Goal: Transaction & Acquisition: Subscribe to service/newsletter

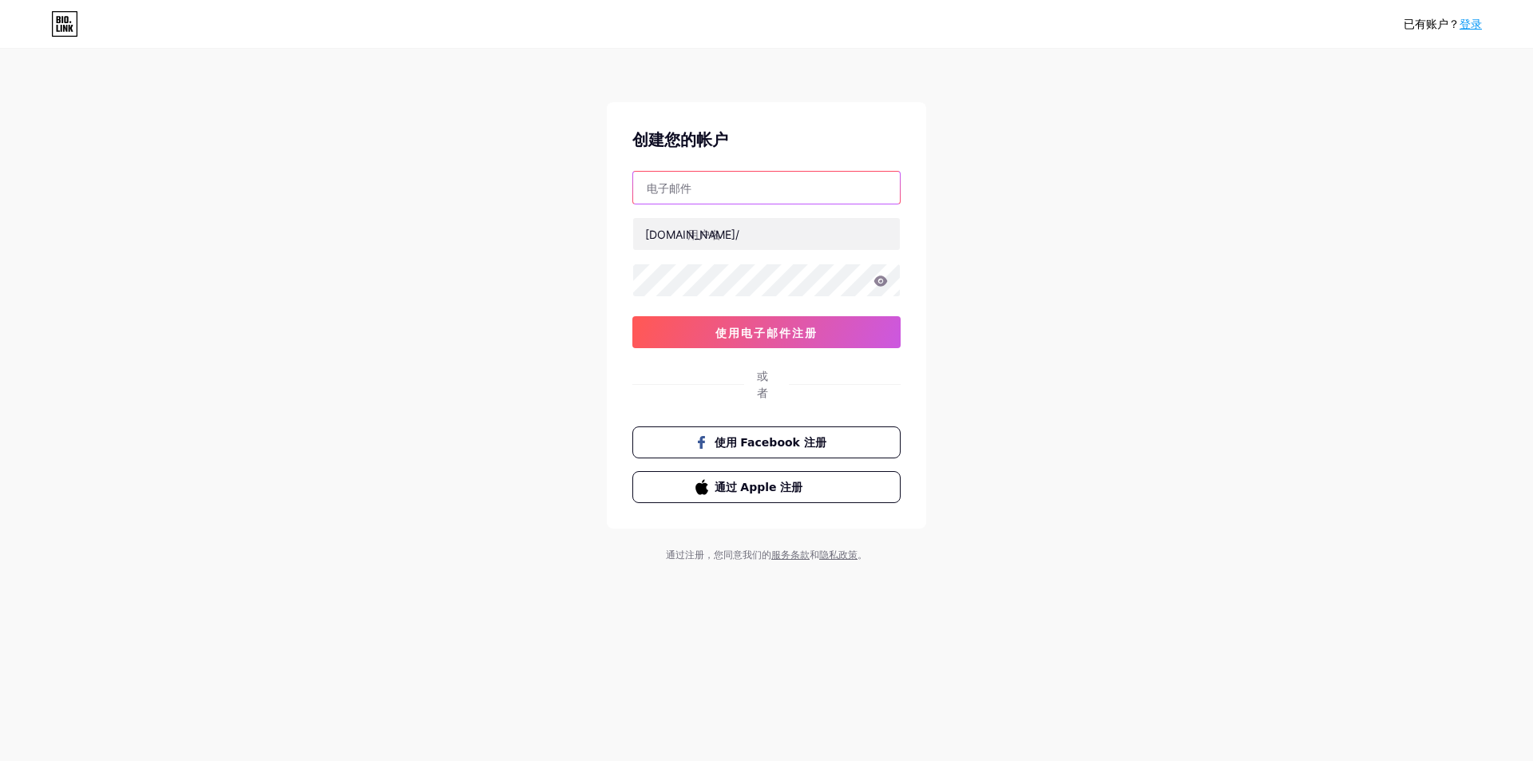
click at [742, 191] on input "text" at bounding box center [766, 188] width 267 height 32
type input "[EMAIL_ADDRESS][DOMAIN_NAME]"
click at [717, 229] on input "text" at bounding box center [766, 234] width 267 height 32
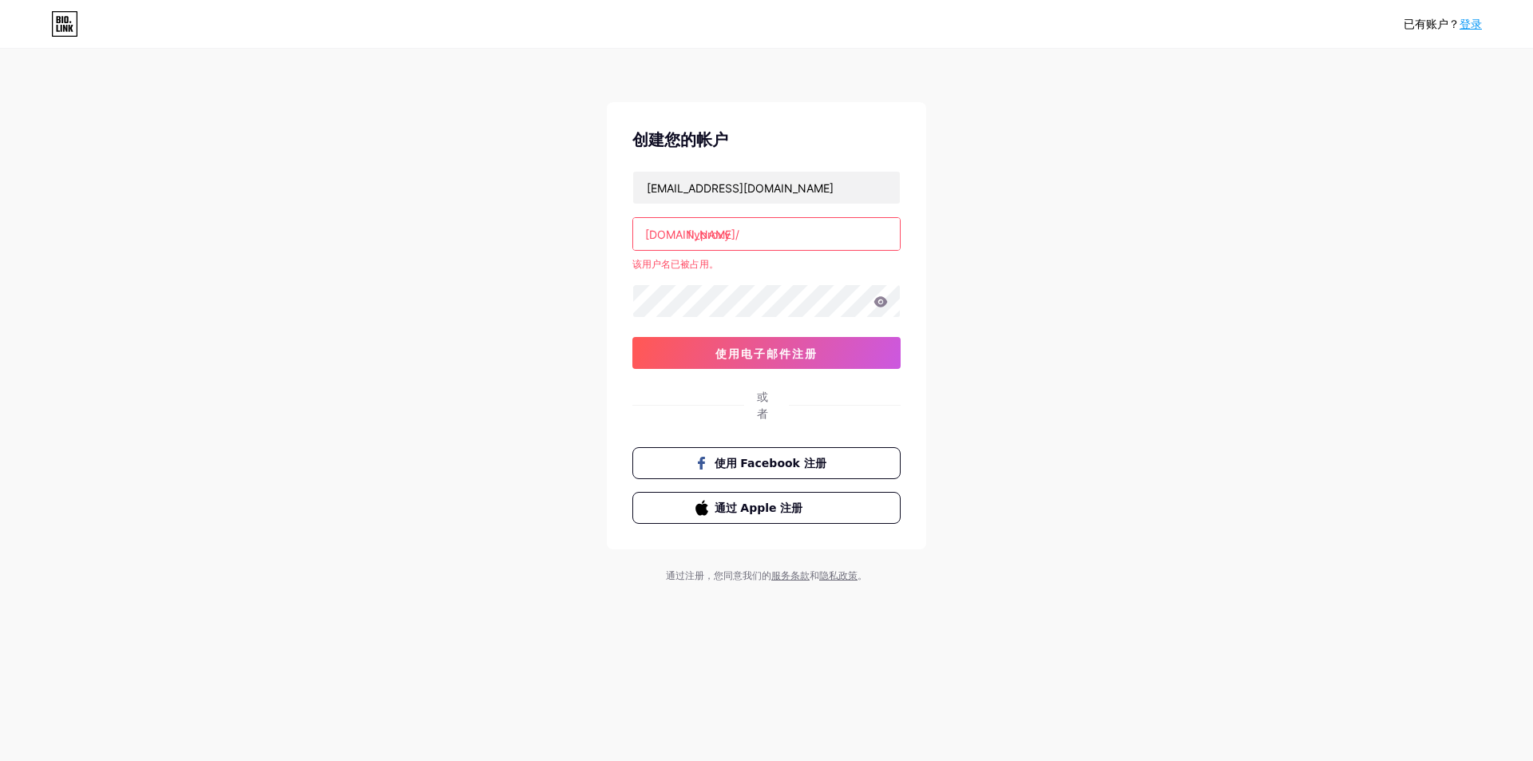
click at [756, 242] on input "flyproxy" at bounding box center [766, 234] width 267 height 32
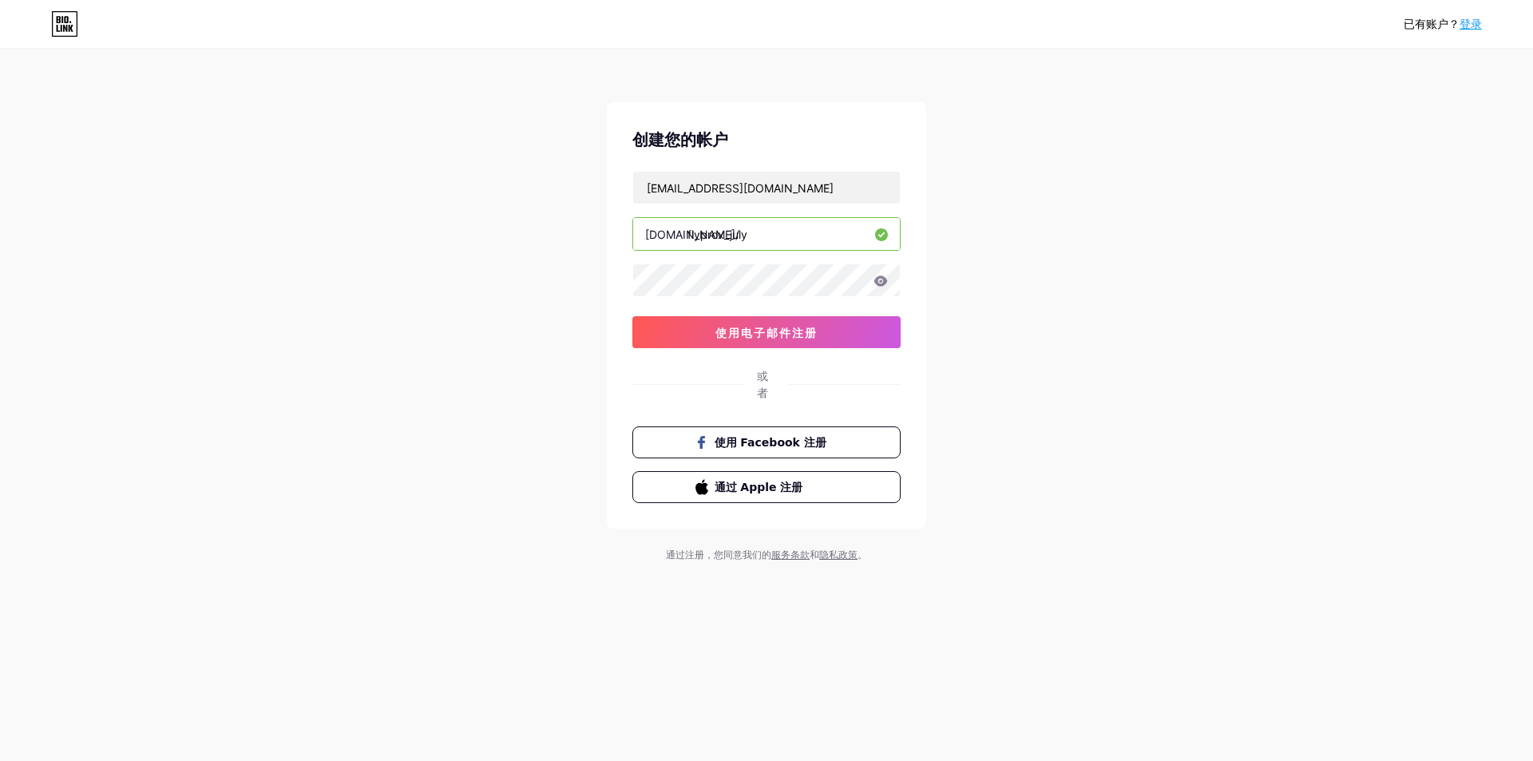
type input "flyprox_july"
click at [734, 348] on div "创建您的帐户 zzz706348@gmail.com bio.link/ flyprox_july 0cAFcWeA5x1mHz7ltBlSs1sg1xofs…" at bounding box center [766, 315] width 319 height 426
click at [737, 338] on font "使用电子邮件注册" at bounding box center [766, 333] width 102 height 14
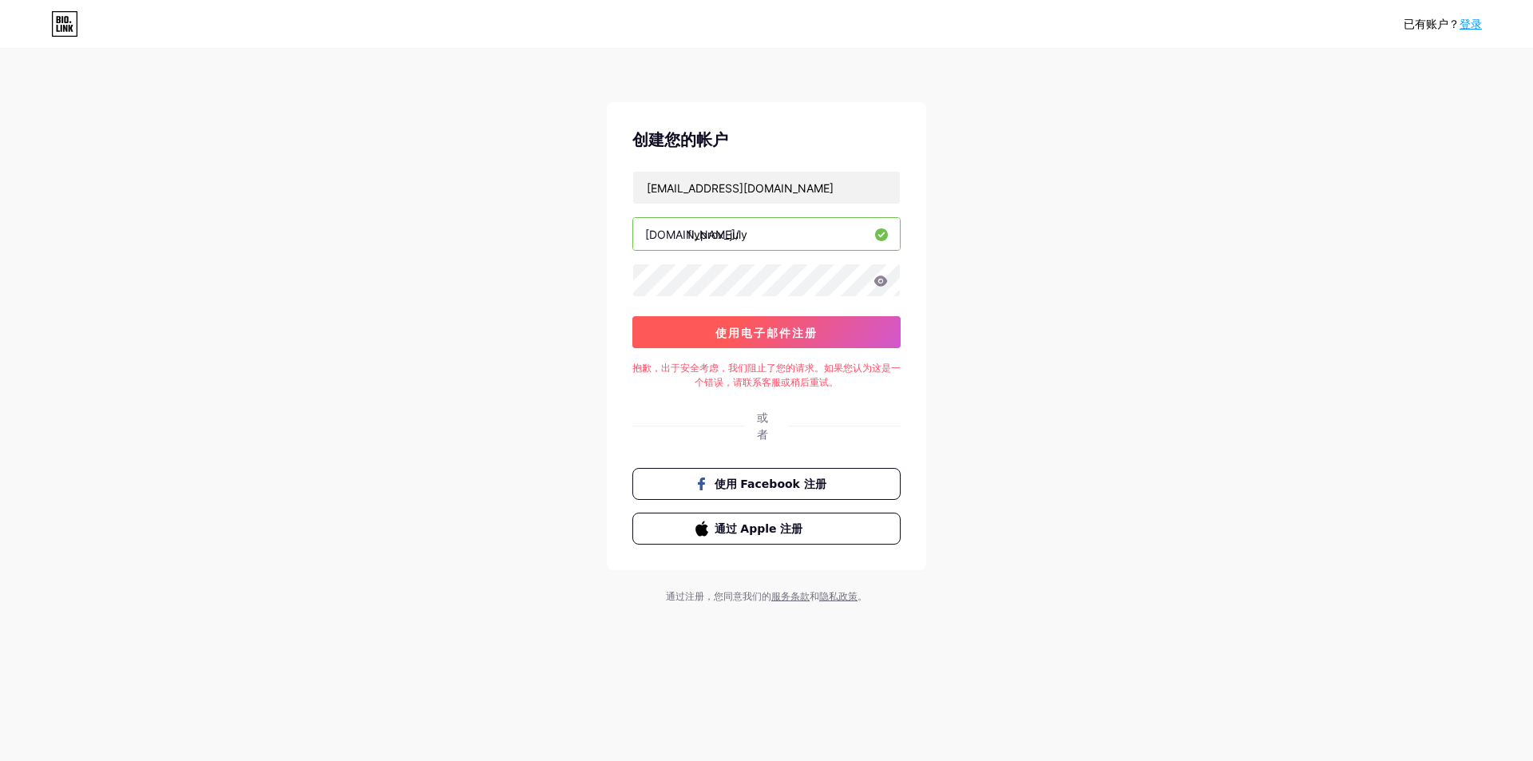
click at [737, 338] on font "使用电子邮件注册" at bounding box center [766, 333] width 102 height 14
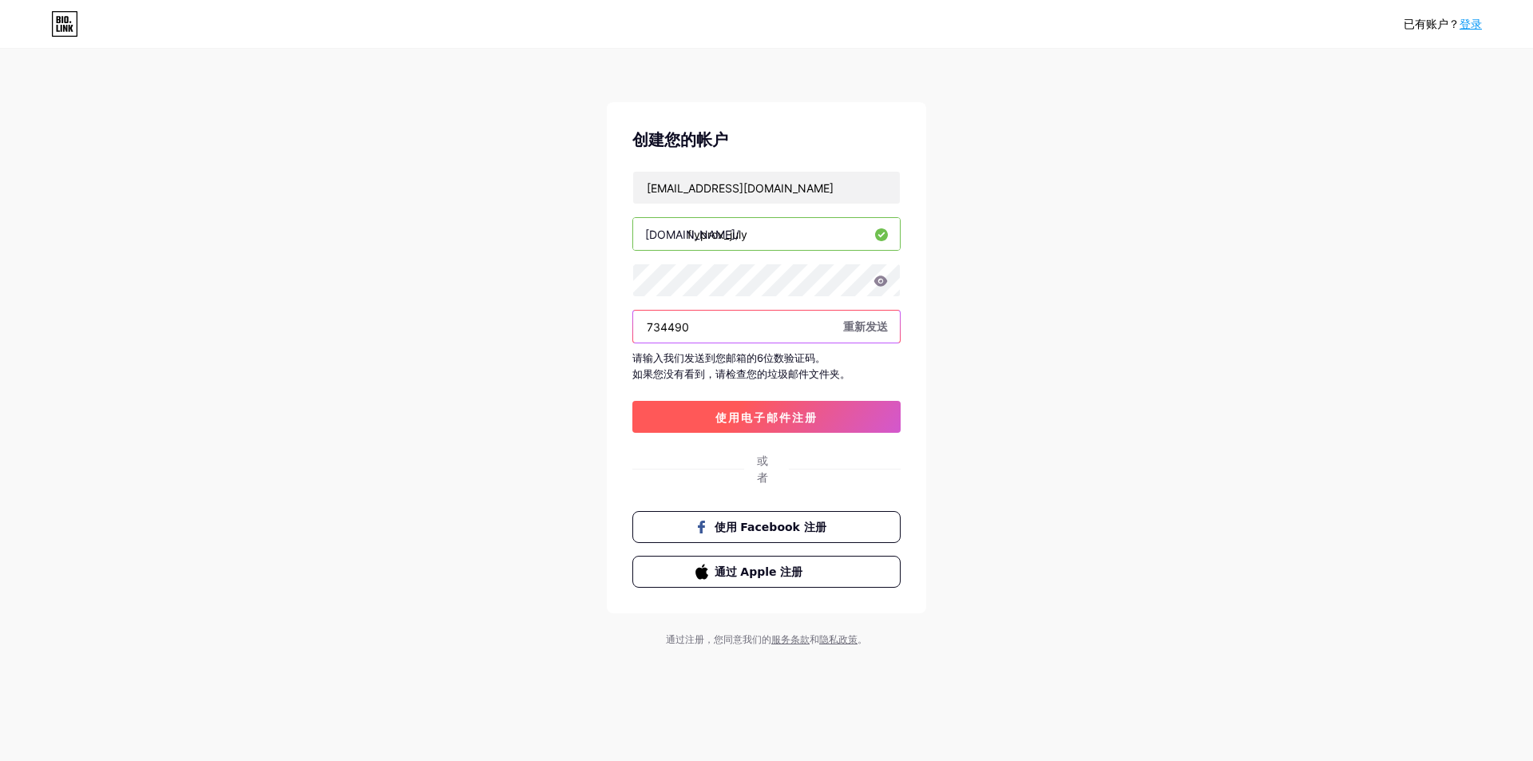
type input "734490"
click at [781, 427] on button "使用电子邮件注册" at bounding box center [766, 417] width 268 height 32
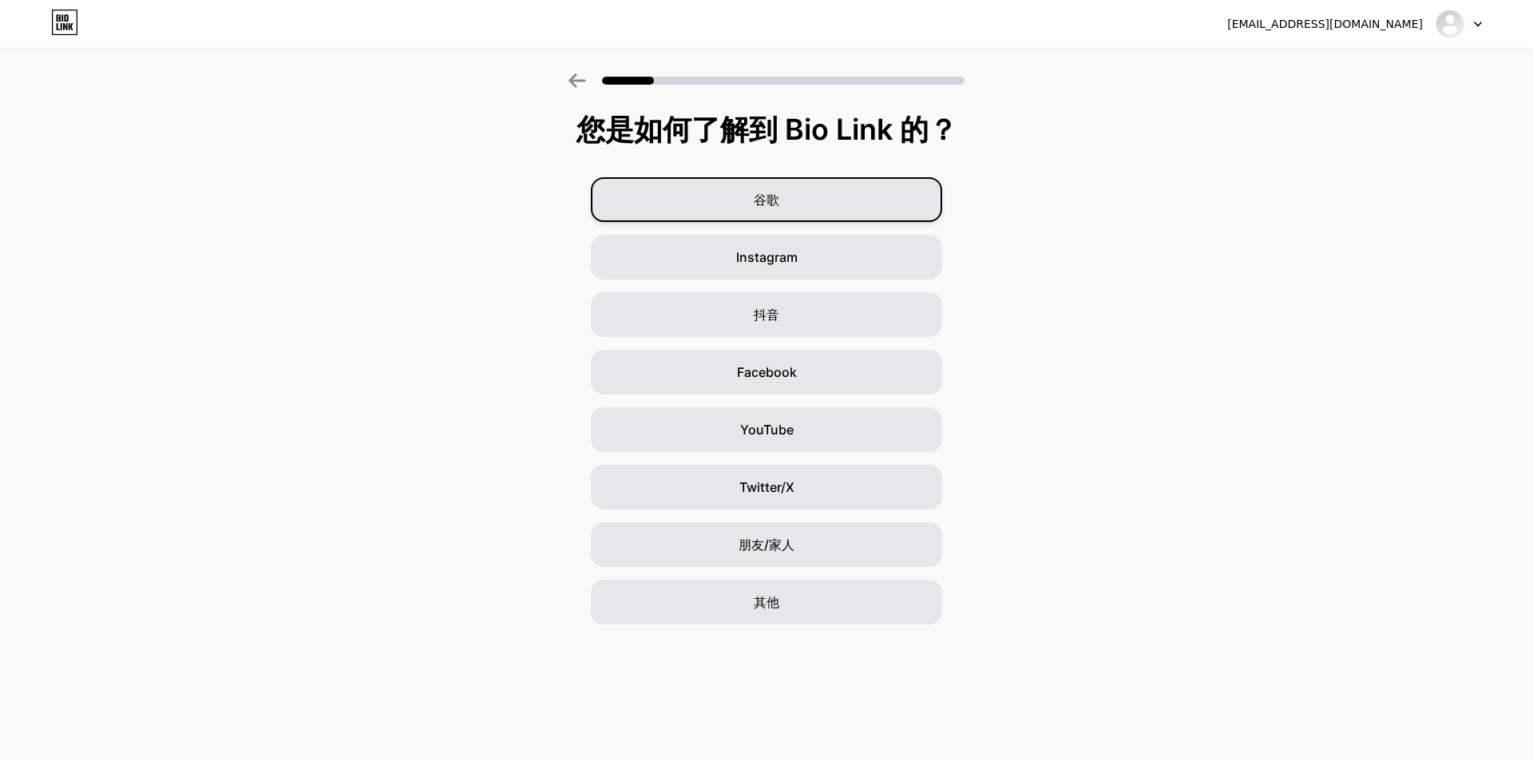
click at [783, 212] on div "谷歌" at bounding box center [766, 199] width 351 height 45
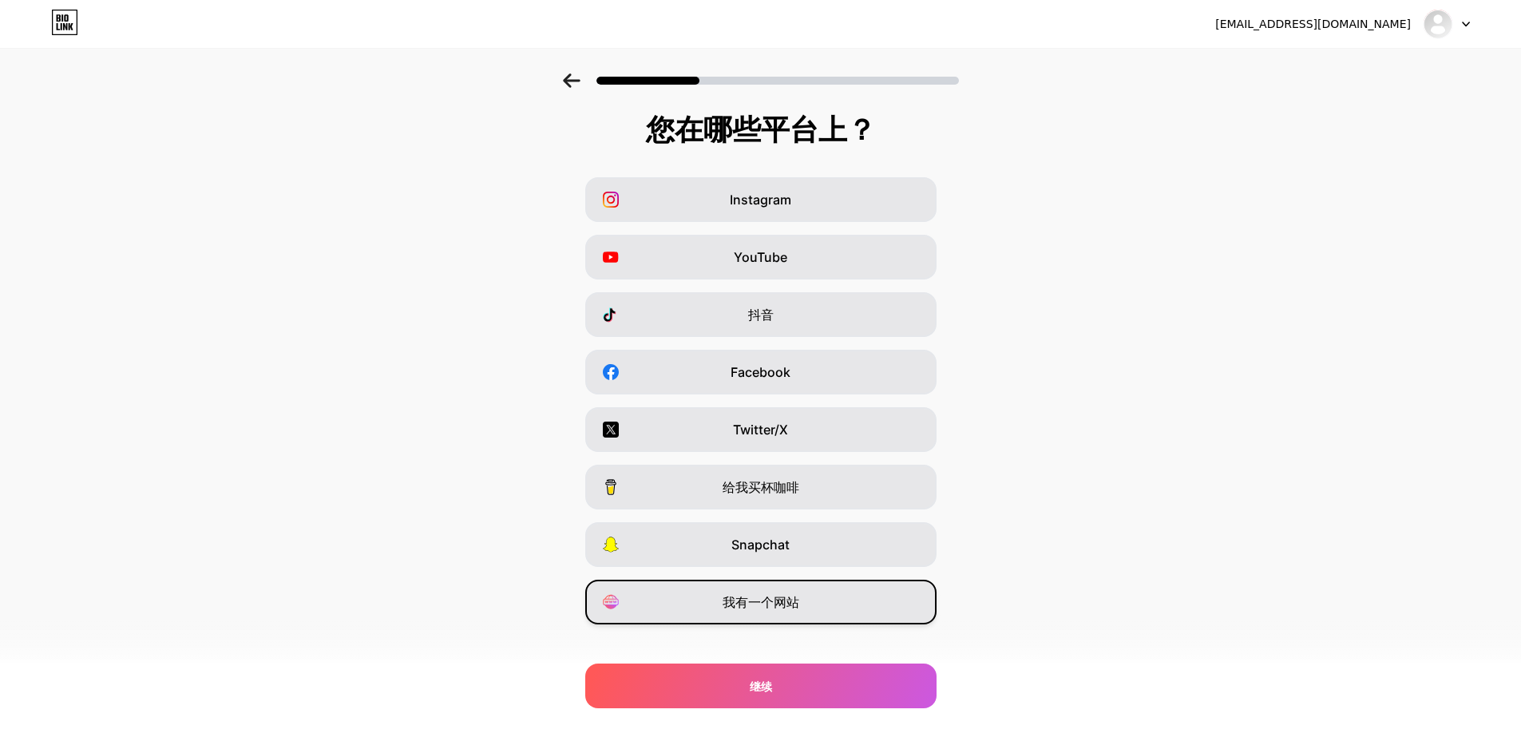
click at [777, 609] on font "我有一个网站" at bounding box center [760, 602] width 77 height 16
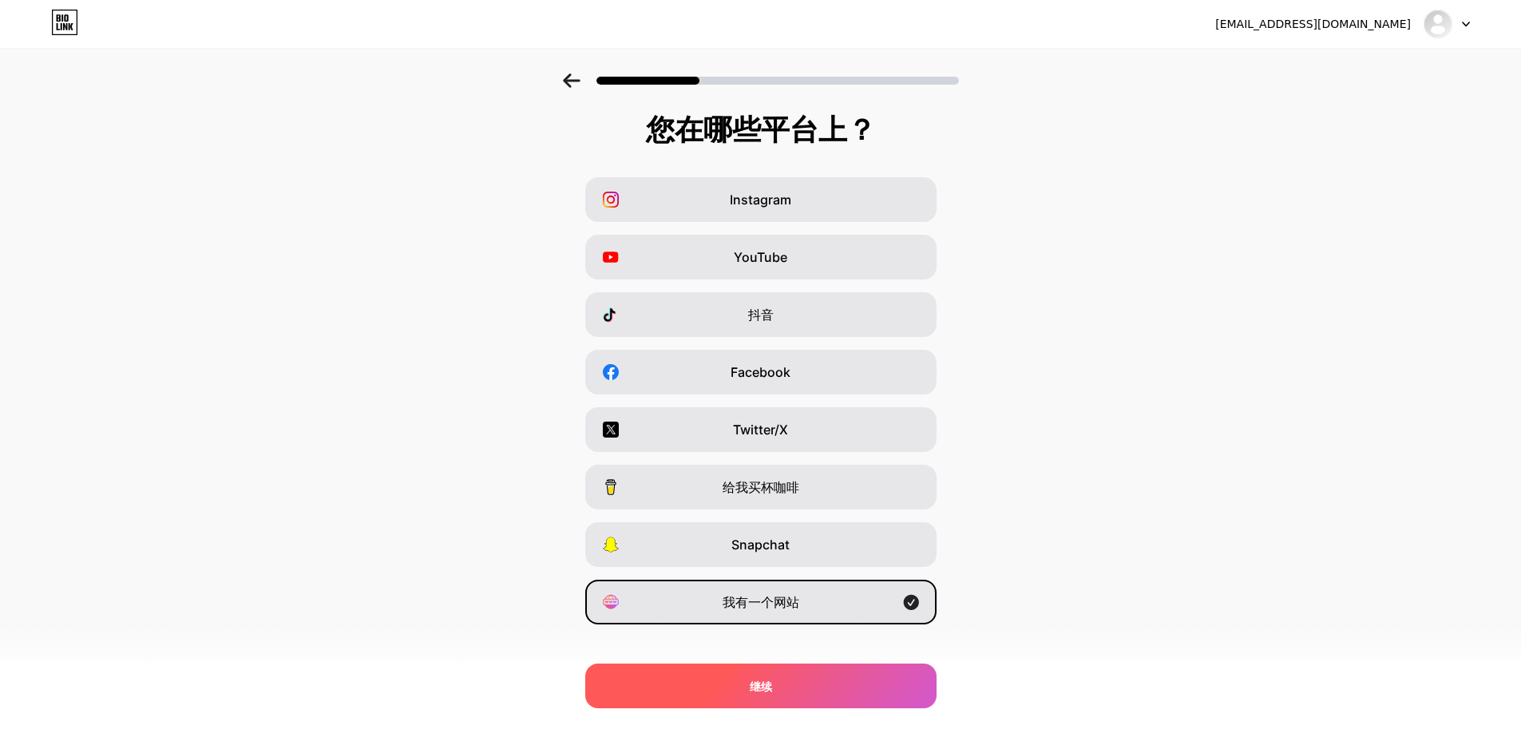
click at [780, 678] on div "继续" at bounding box center [760, 685] width 351 height 45
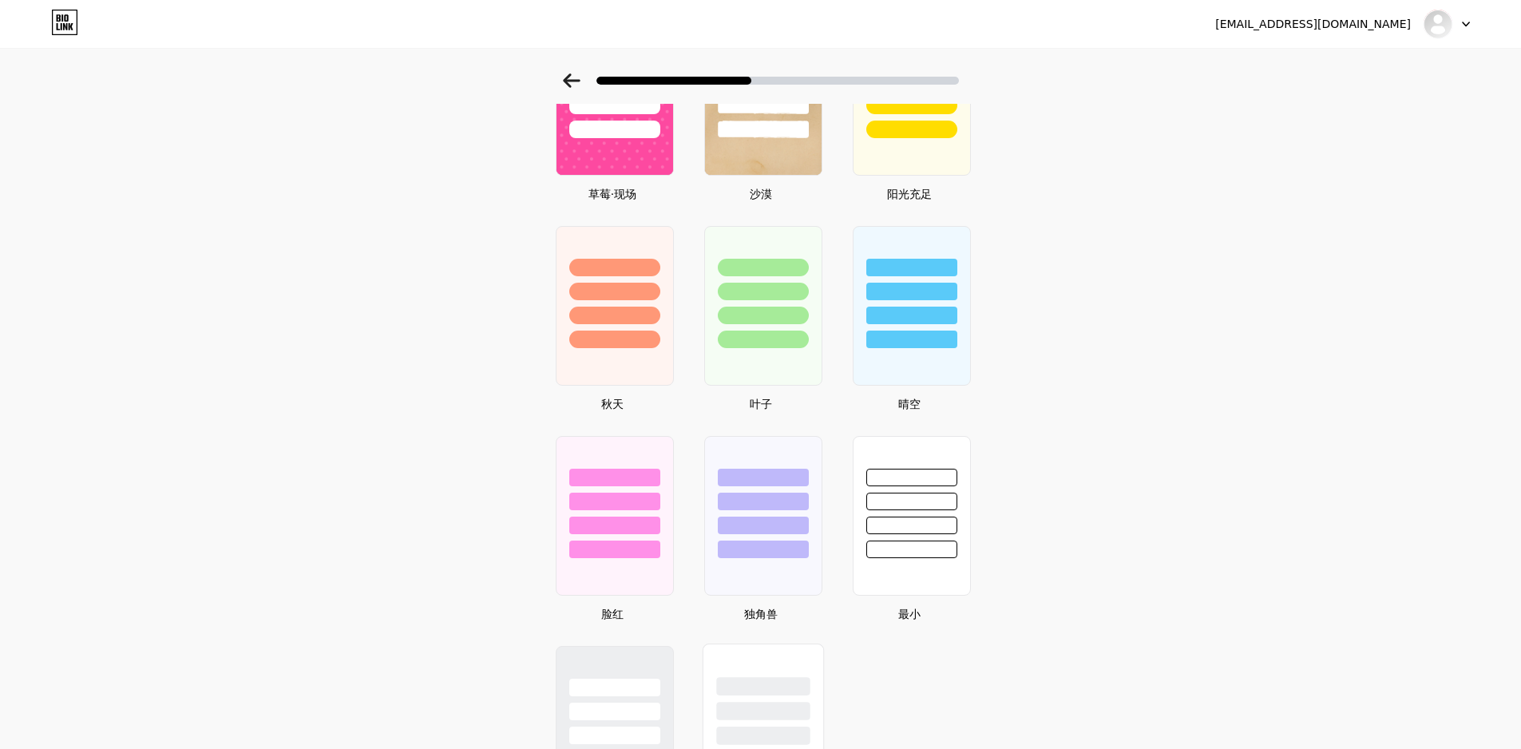
scroll to position [1153, 0]
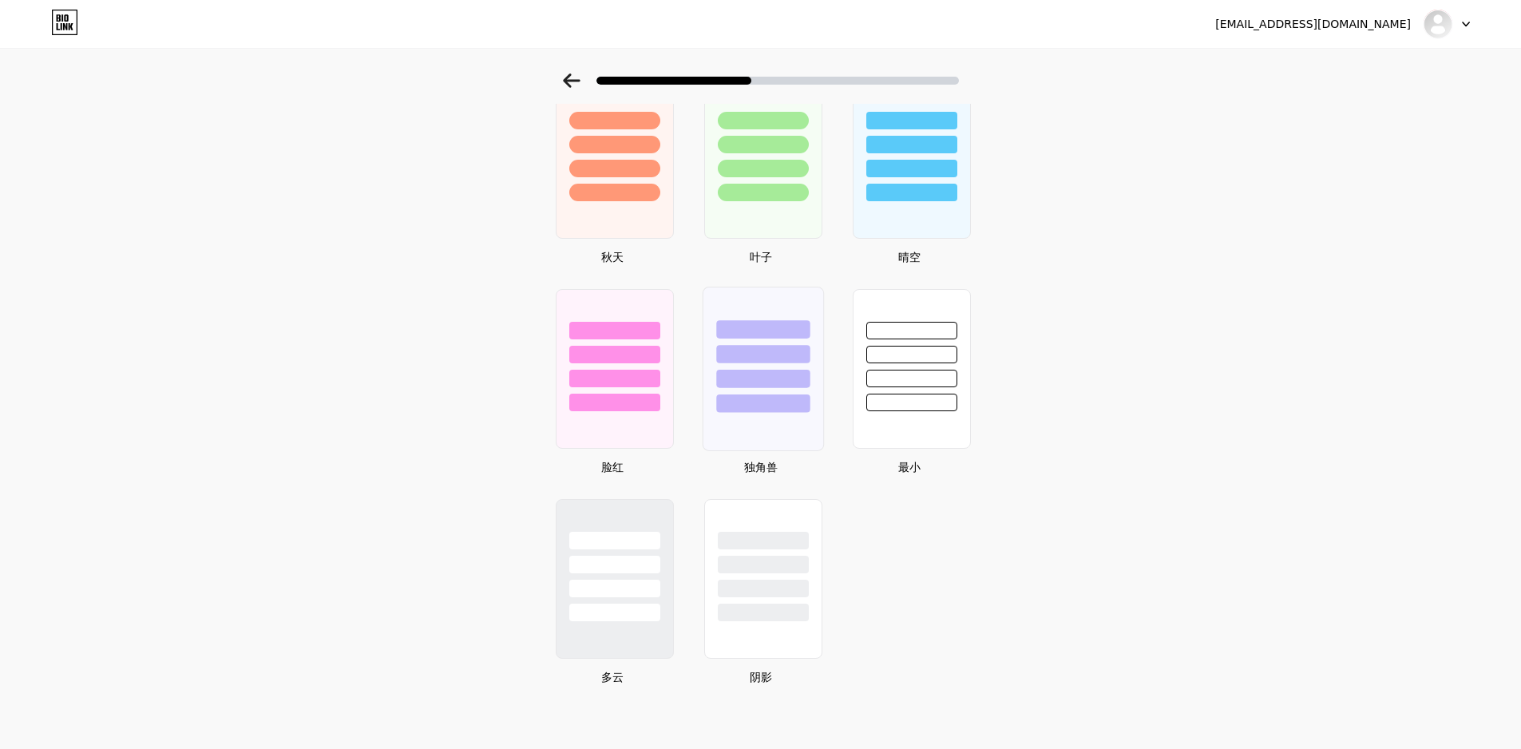
click at [782, 415] on div at bounding box center [762, 369] width 121 height 164
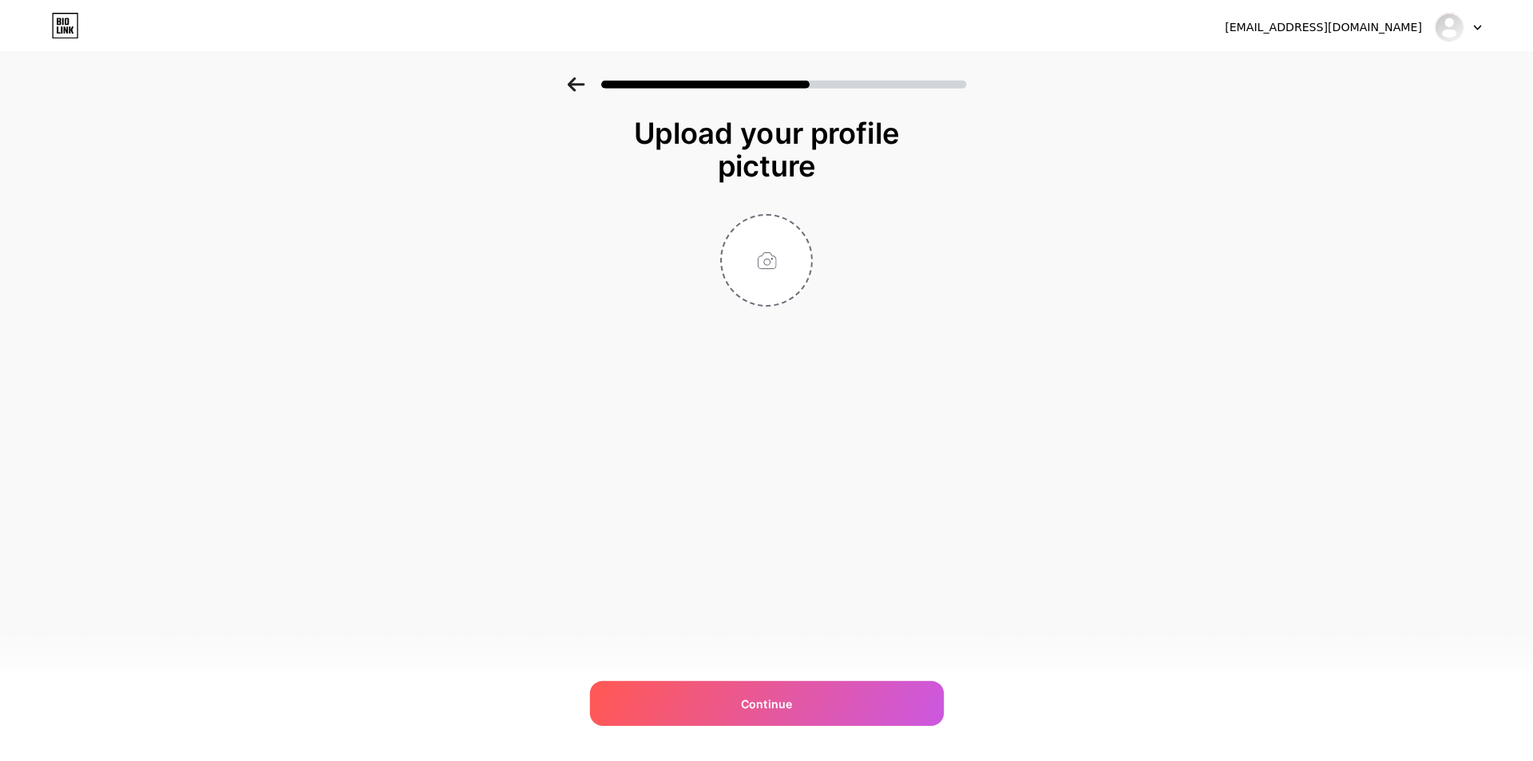
scroll to position [0, 0]
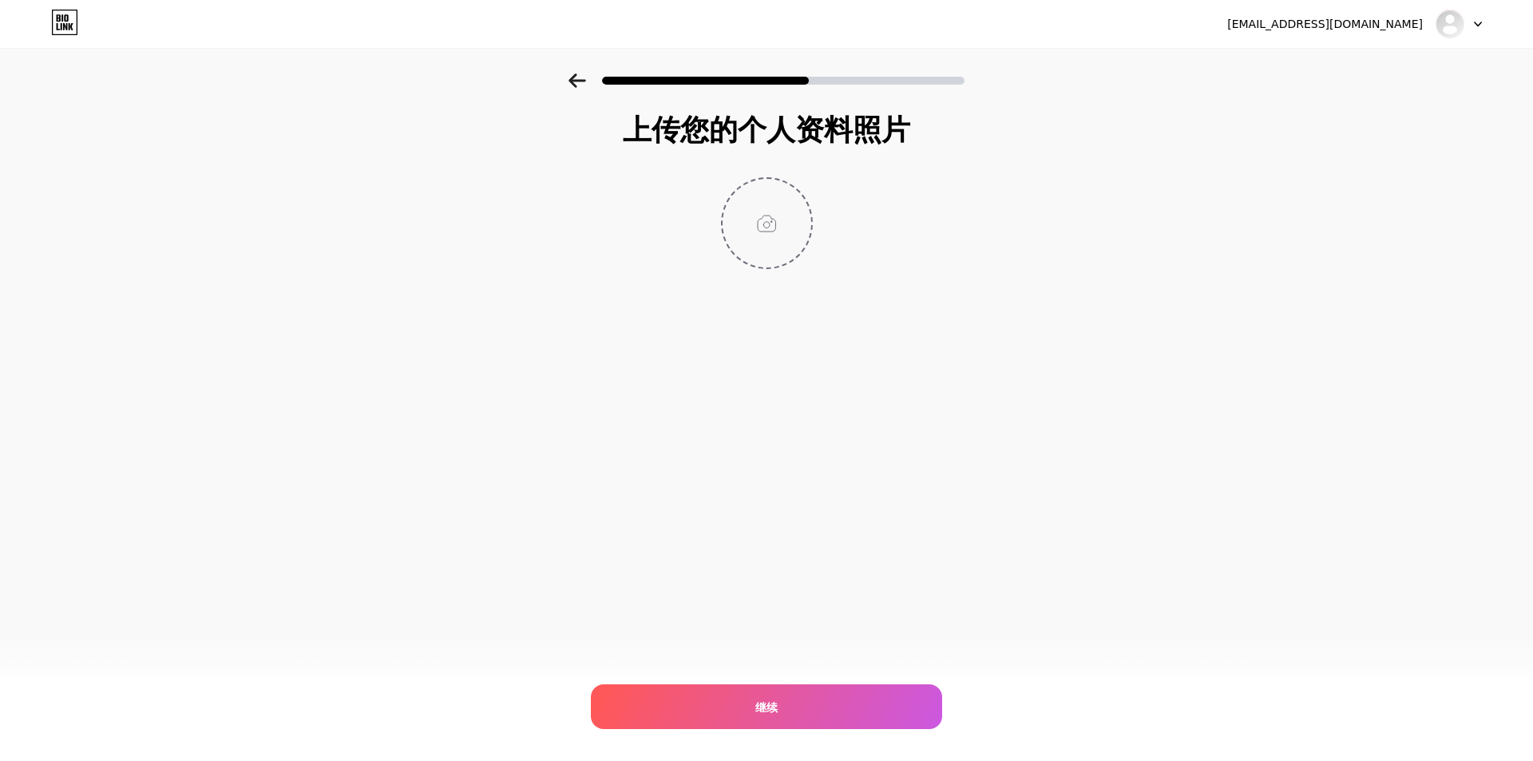
click at [753, 180] on input "file" at bounding box center [766, 223] width 89 height 89
type input "C:\fakepath\图标-透明底.jpg"
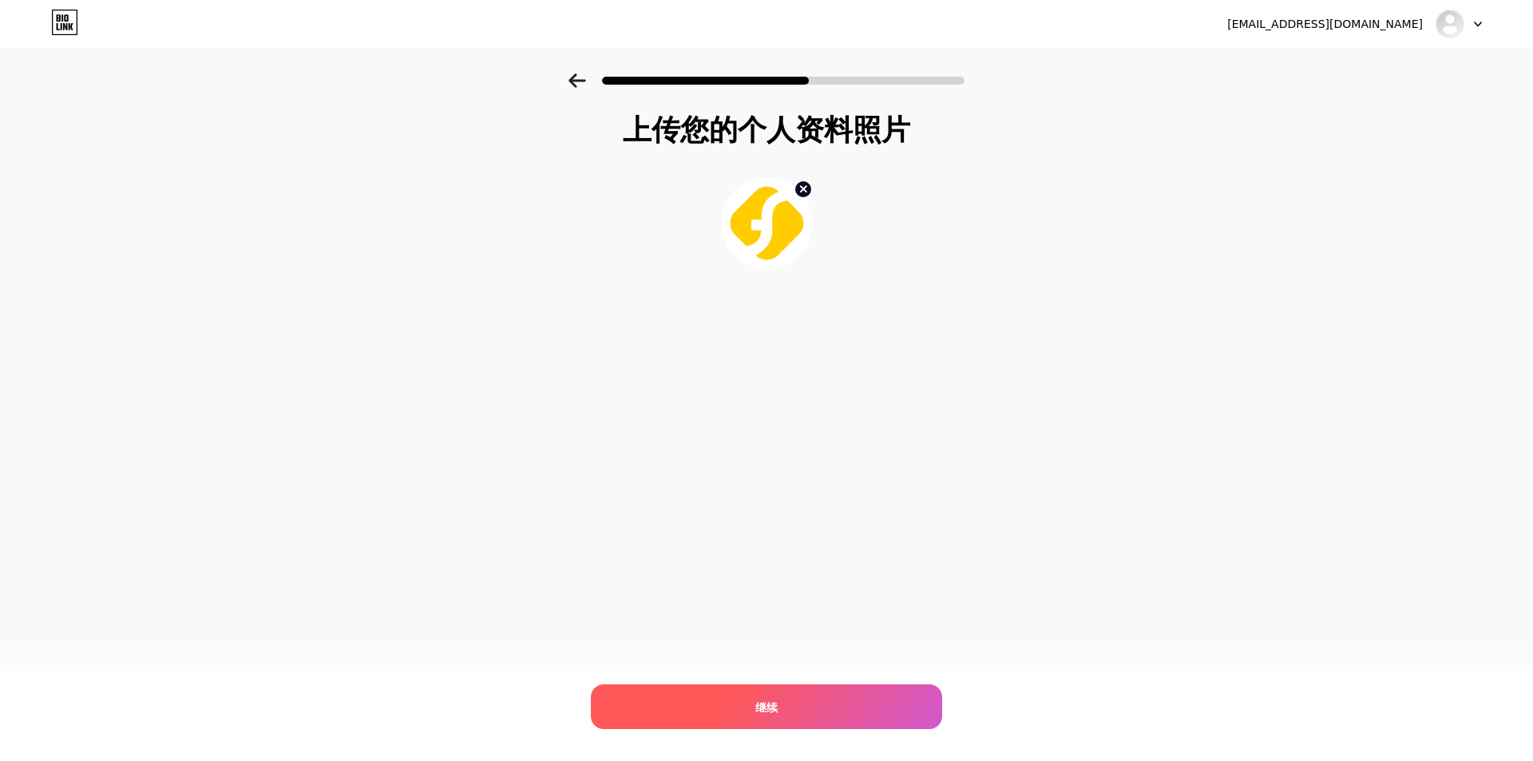
click at [728, 695] on div "继续" at bounding box center [766, 706] width 351 height 45
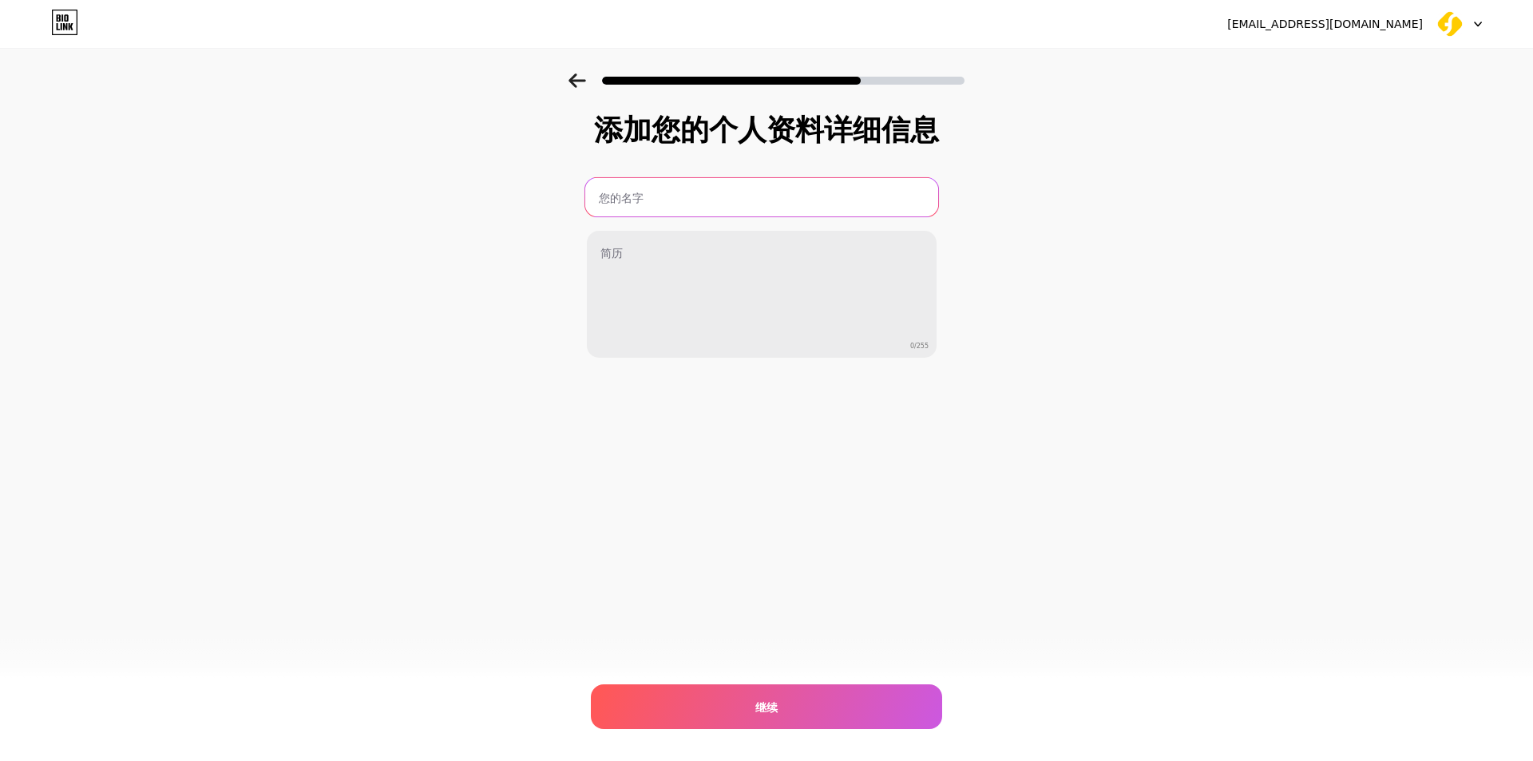
click at [679, 215] on input "text" at bounding box center [761, 197] width 353 height 38
type input "J"
click at [688, 202] on input "text" at bounding box center [761, 197] width 353 height 38
type input "flyproxy_july"
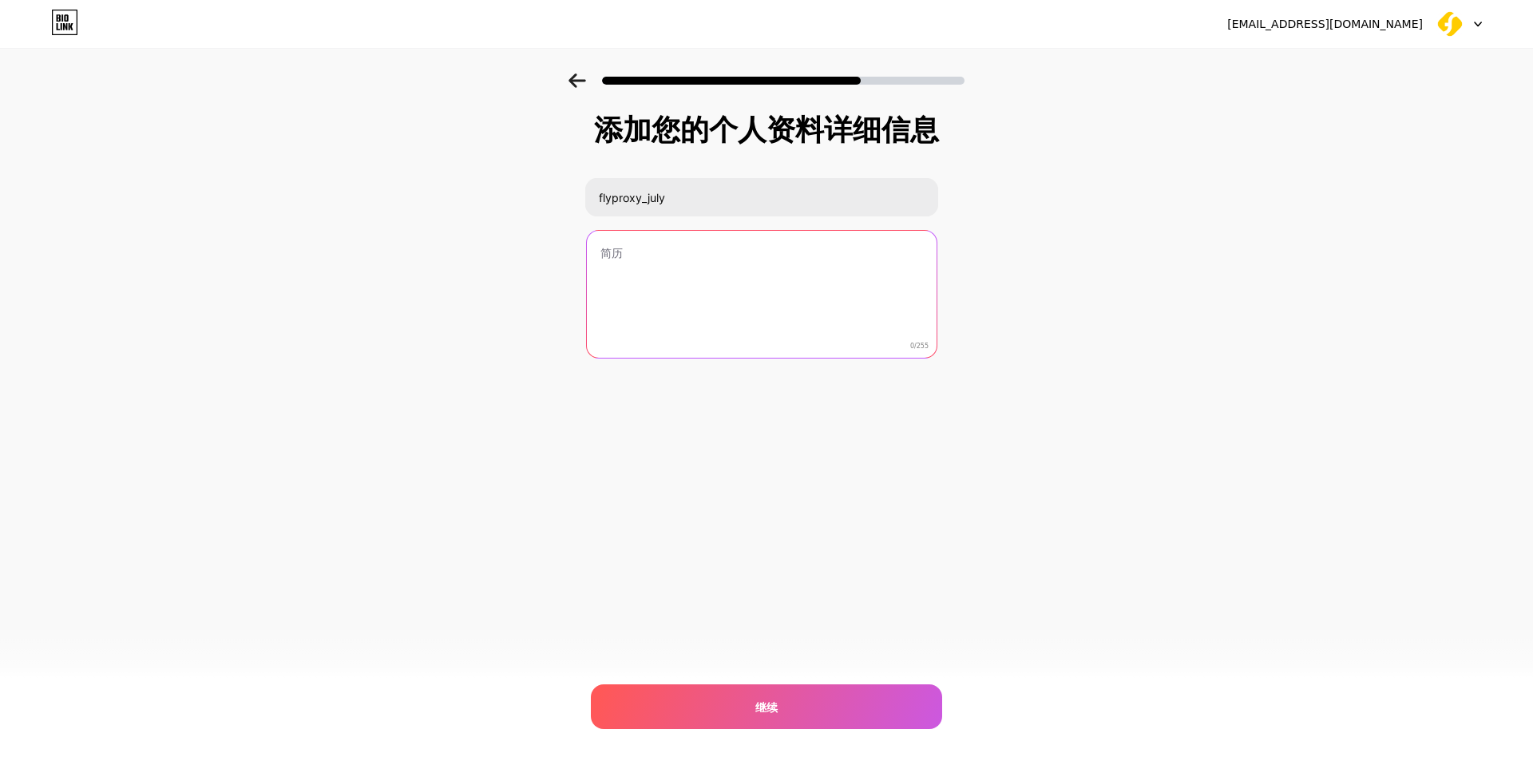
click at [676, 293] on textarea at bounding box center [762, 295] width 350 height 129
click at [684, 280] on textarea at bounding box center [761, 295] width 353 height 130
paste textarea "Genuine Residential Proxies Network Power your web scraping projects with our 6…"
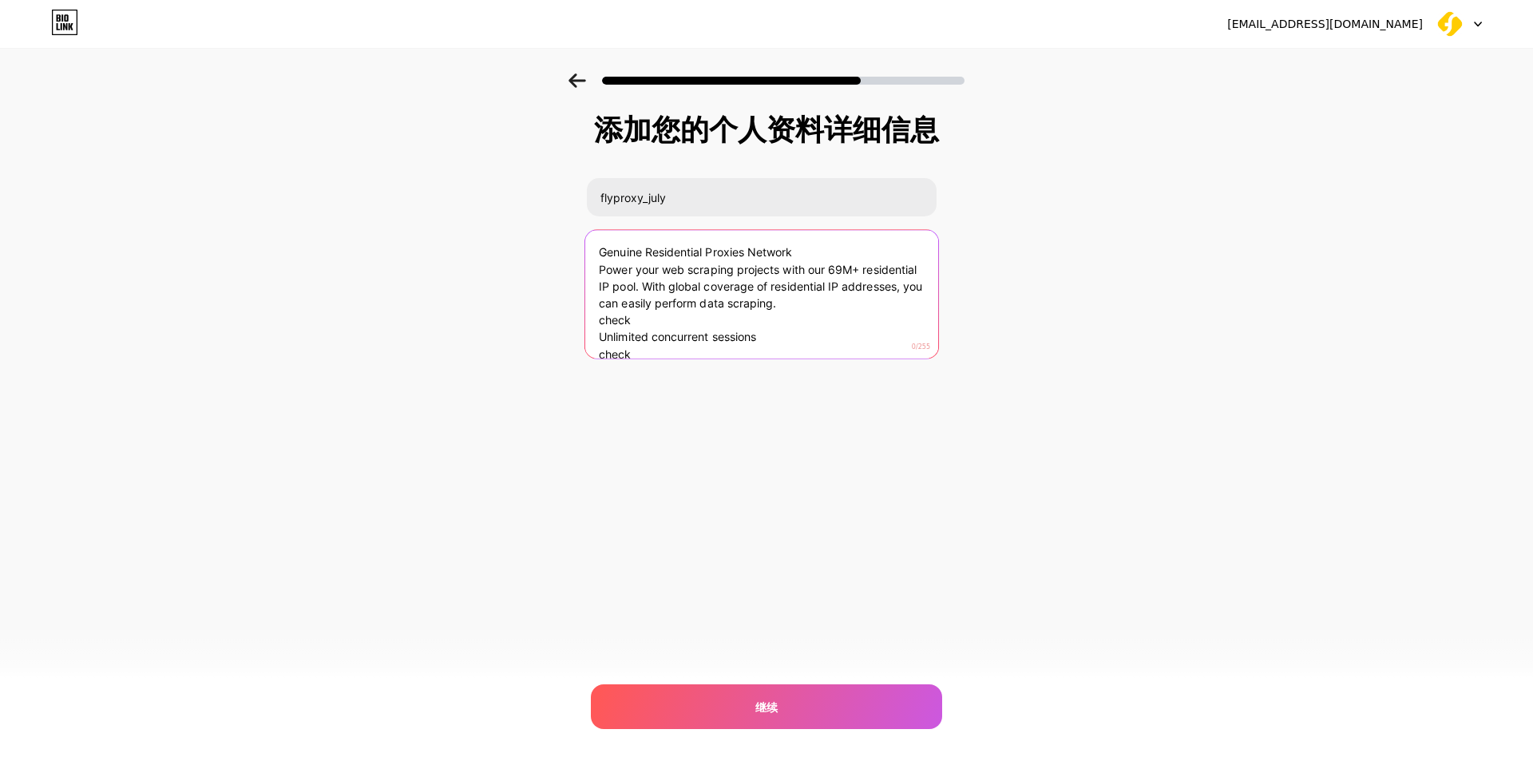
scroll to position [1, 0]
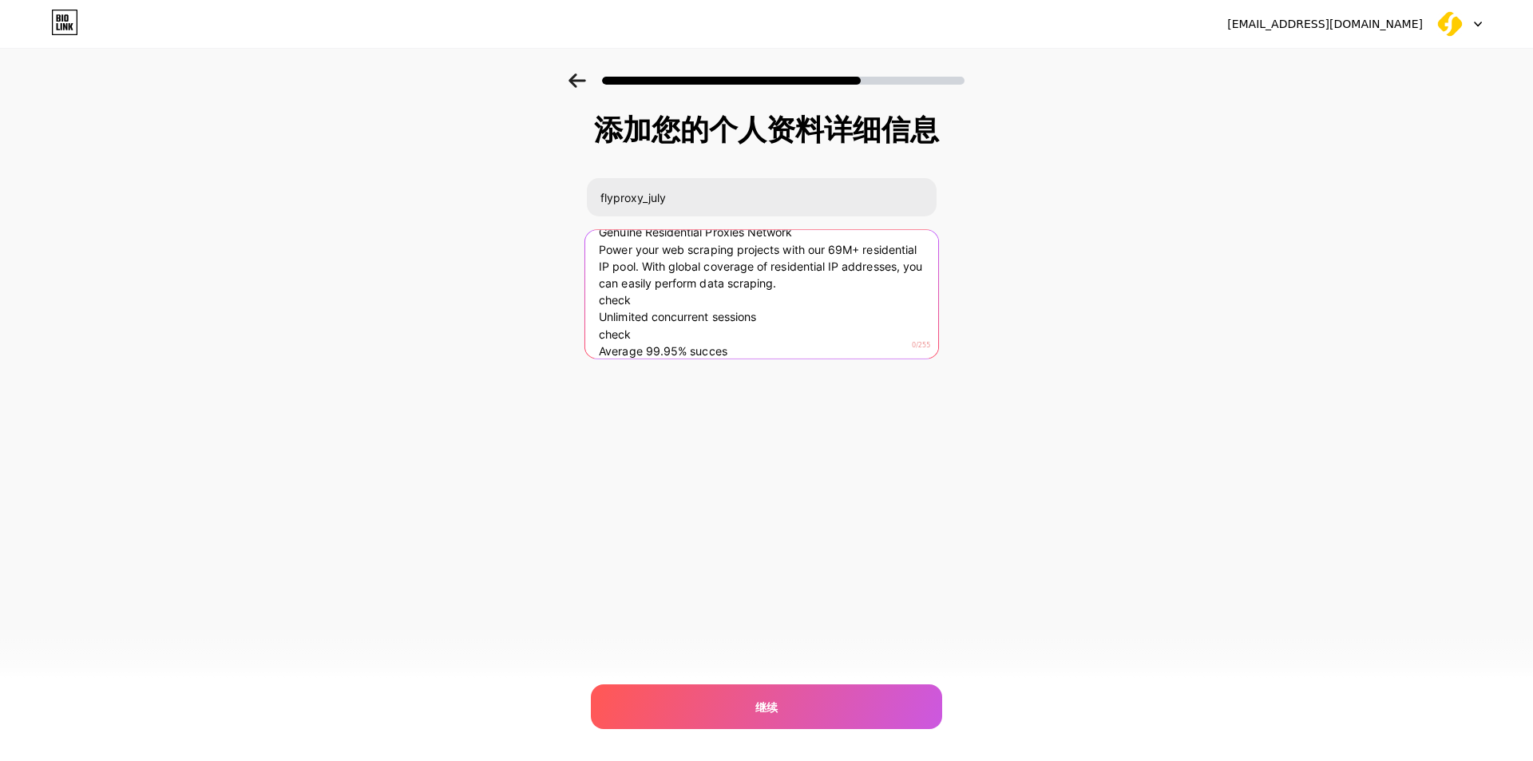
drag, startPoint x: 650, startPoint y: 305, endPoint x: 587, endPoint y: 298, distance: 63.5
click at [587, 298] on textarea "Genuine Residential Proxies Network Power your web scraping projects with our 6…" at bounding box center [761, 294] width 353 height 130
drag, startPoint x: 632, startPoint y: 324, endPoint x: 587, endPoint y: 319, distance: 45.0
click at [587, 319] on textarea "Genuine Residential Proxies Network Power your web scraping projects with our 6…" at bounding box center [761, 291] width 353 height 130
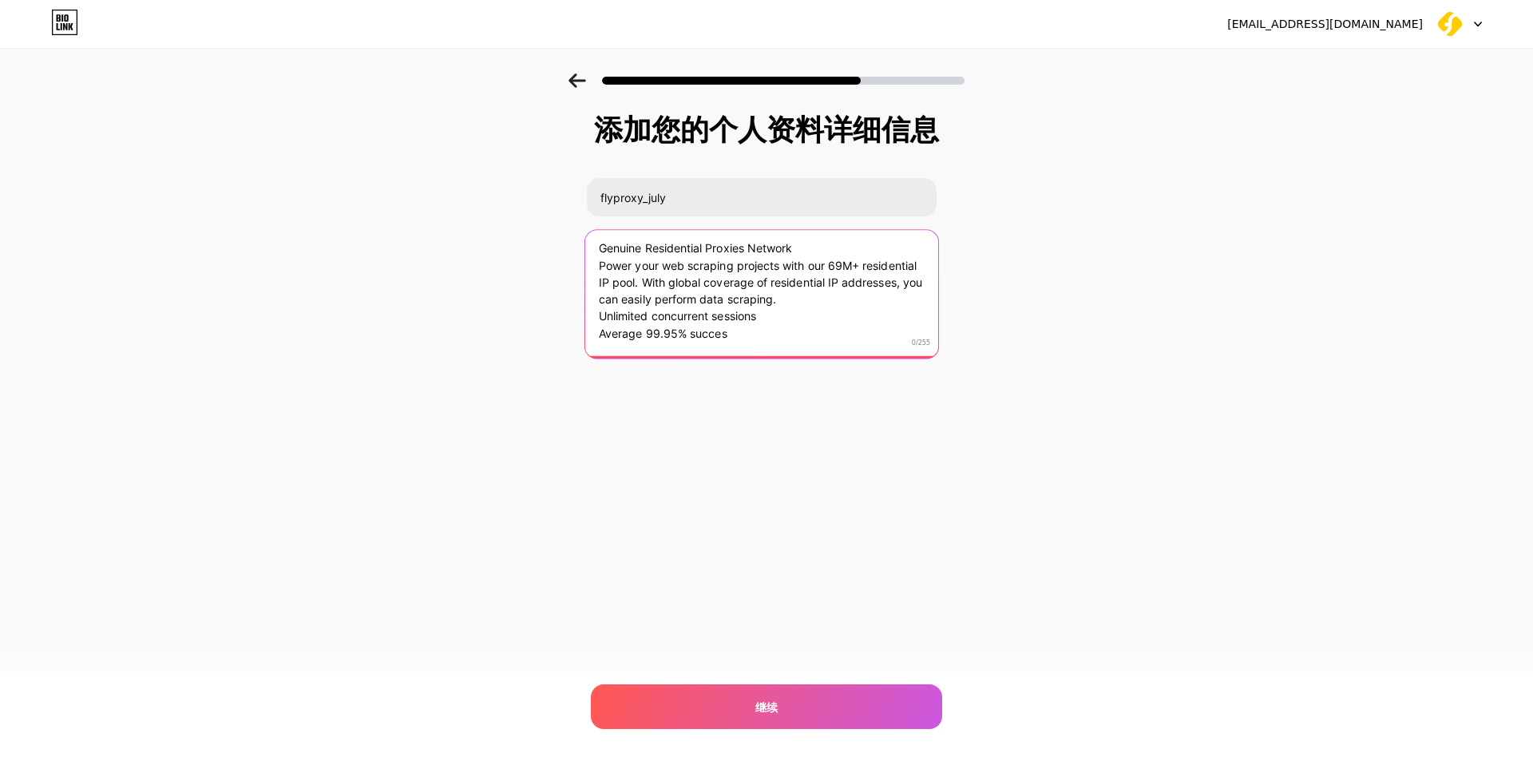
scroll to position [6, 0]
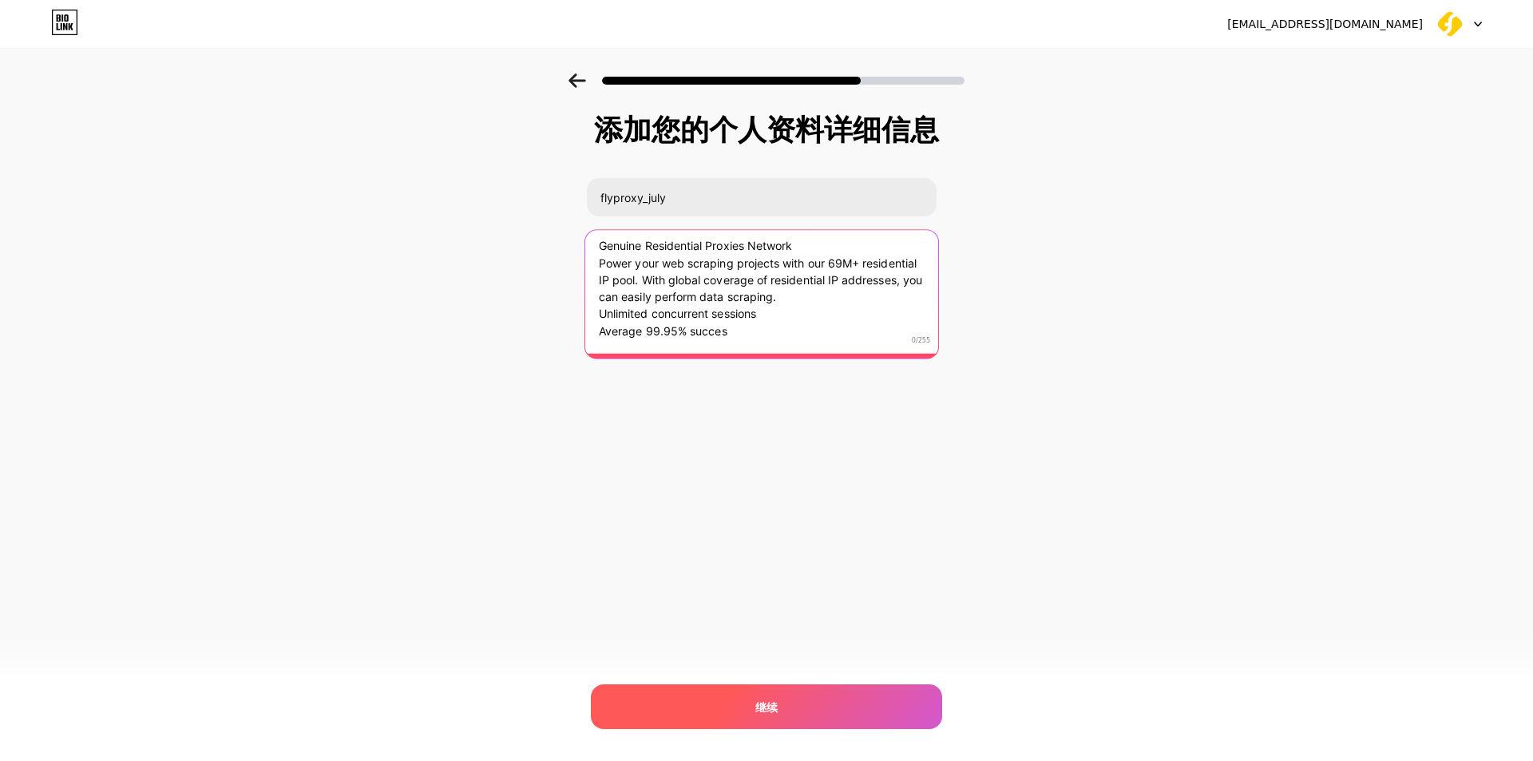
type textarea "Genuine Residential Proxies Network Power your web scraping projects with our 6…"
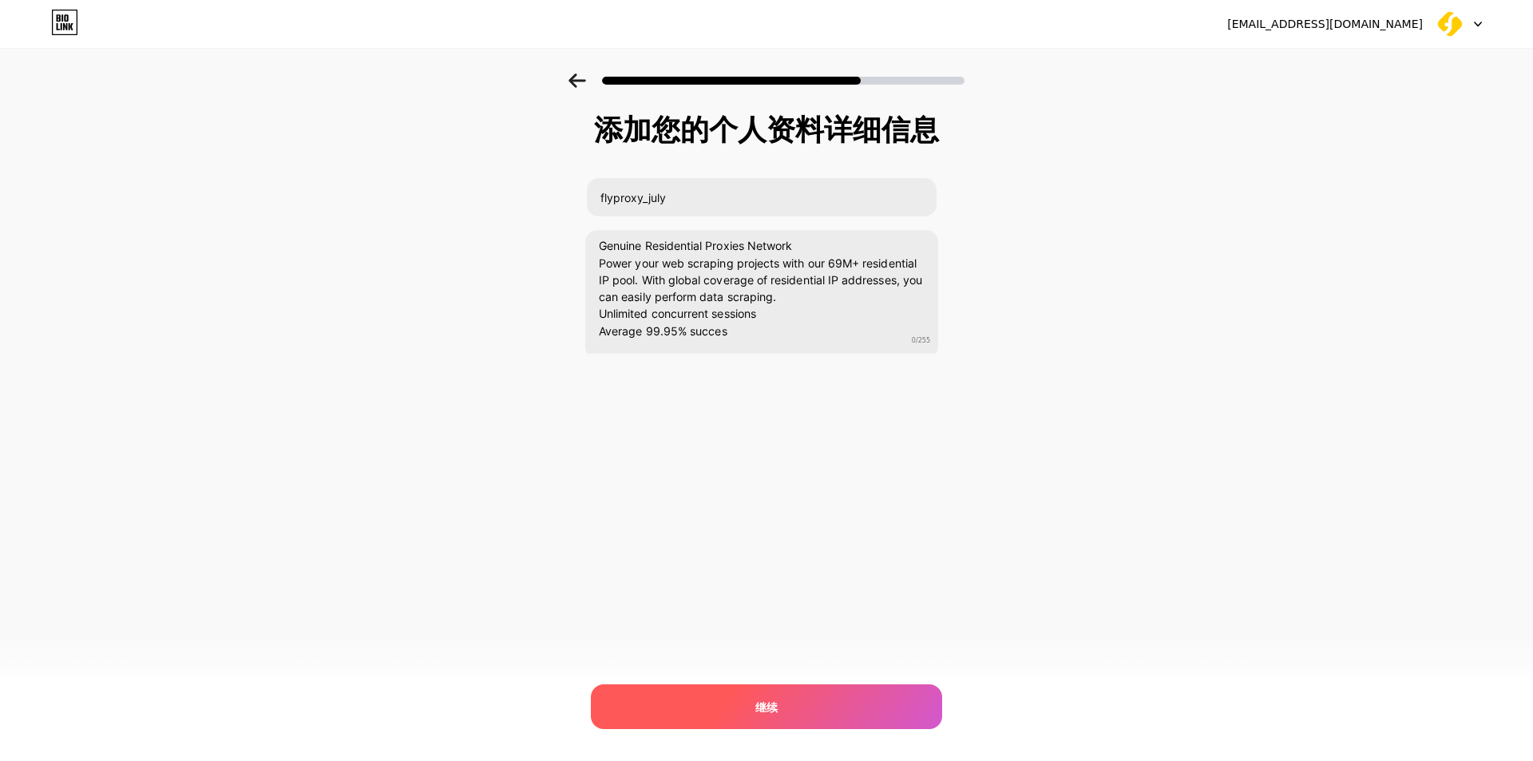
click at [812, 690] on div "继续" at bounding box center [766, 706] width 351 height 45
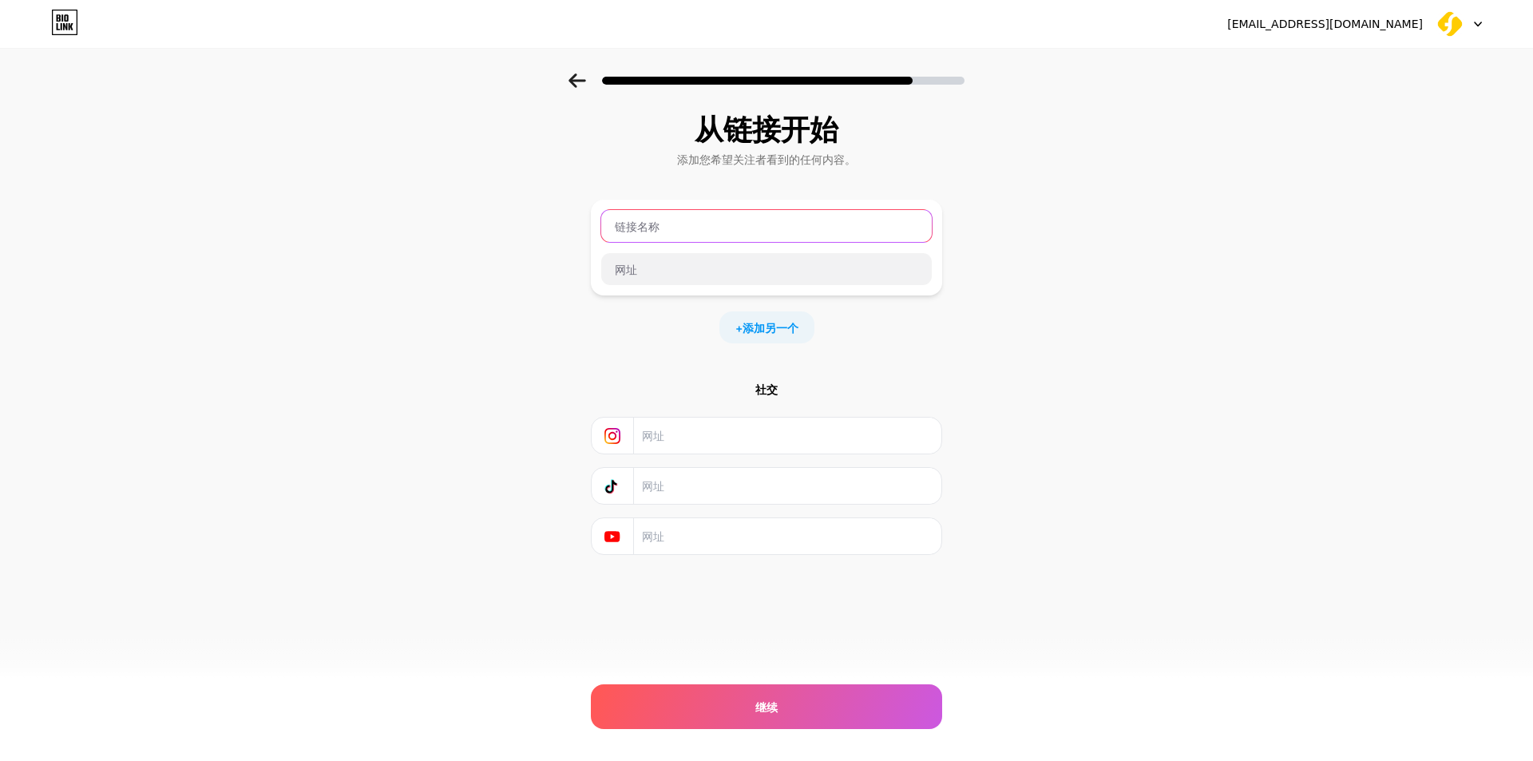
click at [691, 234] on input "text" at bounding box center [766, 226] width 330 height 32
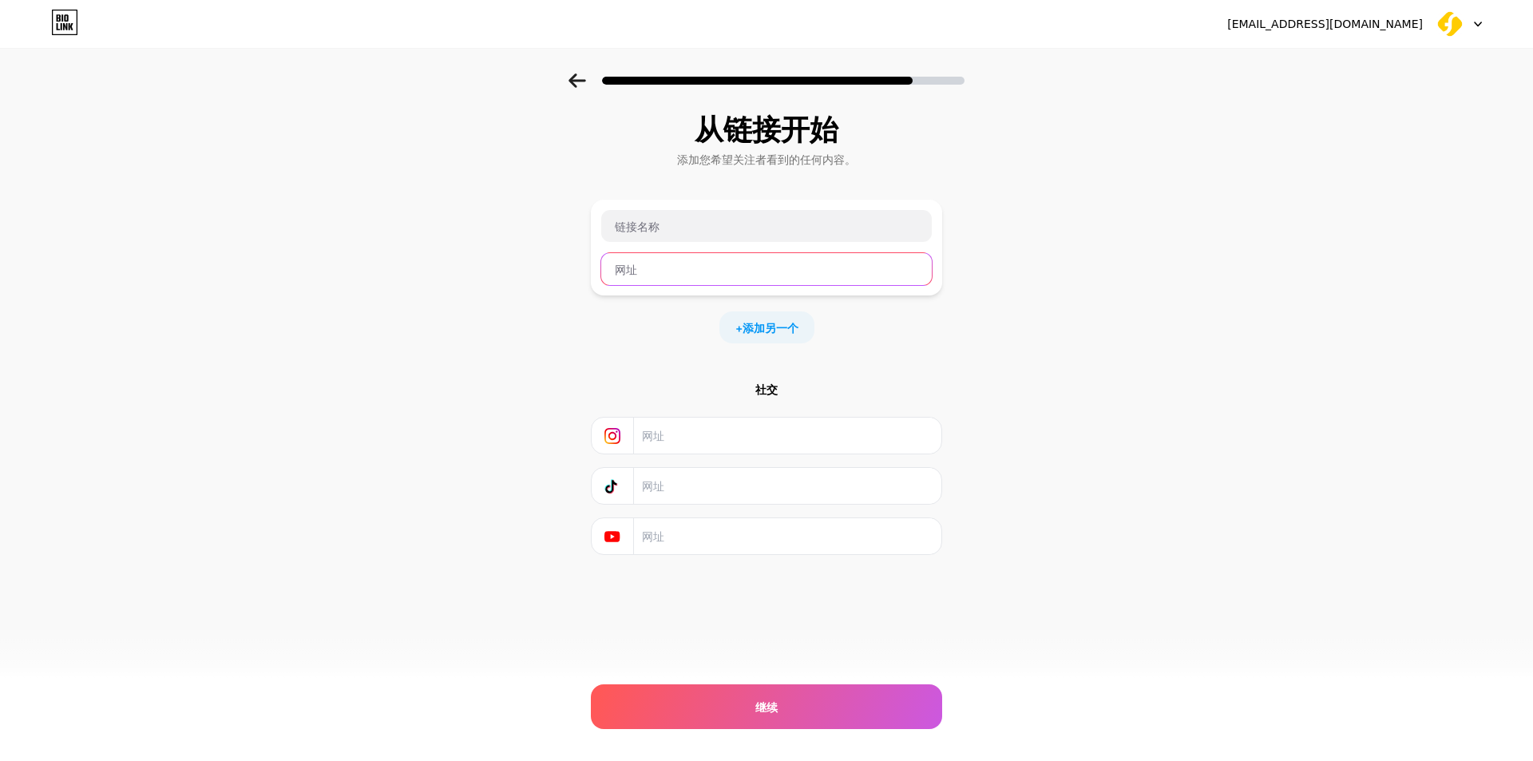
click at [675, 273] on input "text" at bounding box center [766, 269] width 330 height 32
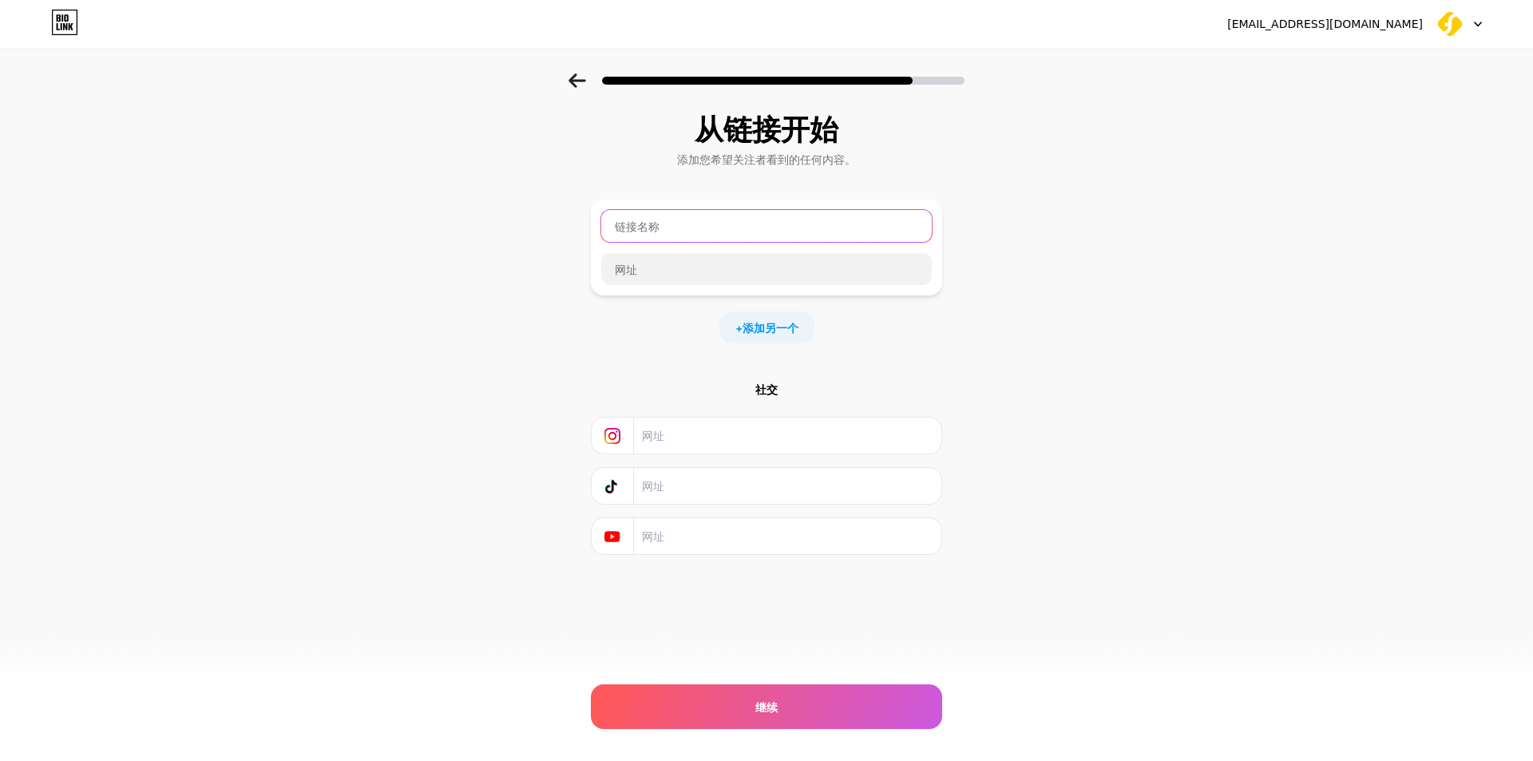
click at [678, 233] on input "text" at bounding box center [766, 226] width 330 height 32
click at [760, 225] on input "text" at bounding box center [766, 226] width 330 height 32
paste input "The Most Powerful Residential Proxy Service"
type input "The Most Powerful Residential Proxy Service"
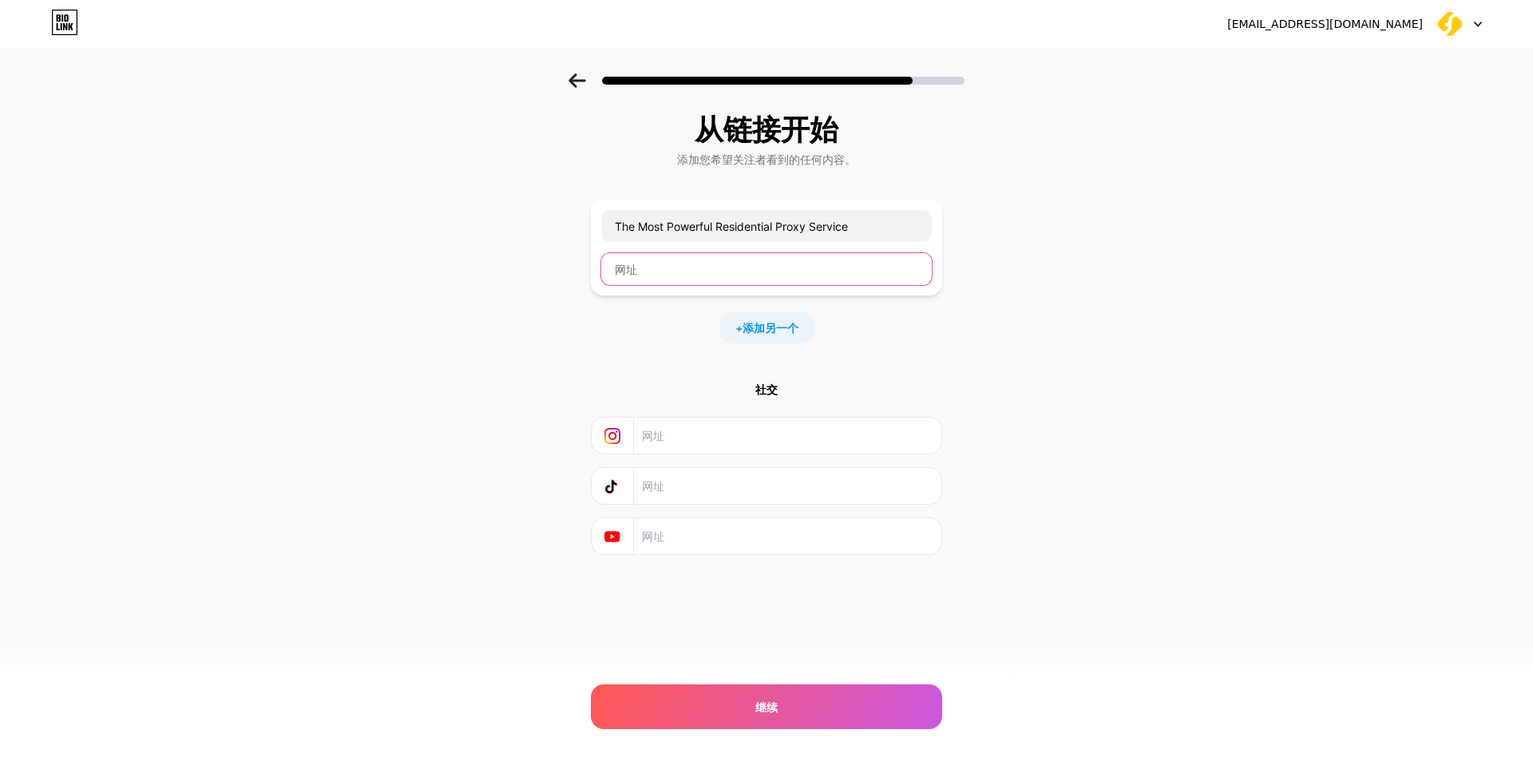
click at [756, 262] on input "text" at bounding box center [766, 269] width 330 height 32
paste input "https://www.flyproxy.com/"
type input "https://www.flyproxy.com/"
click at [782, 330] on font "添加另一个" at bounding box center [770, 328] width 56 height 14
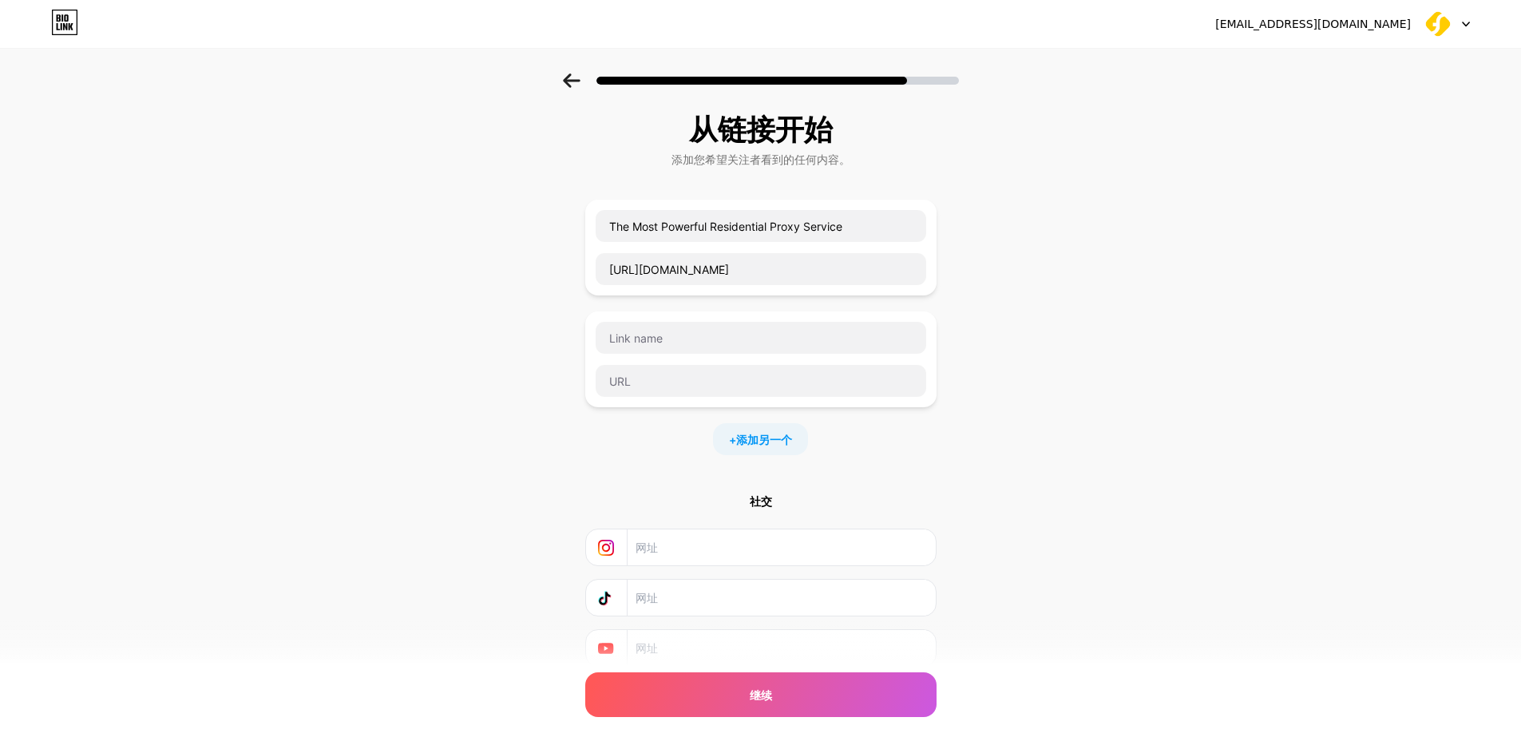
click at [1185, 366] on div "从链接开始 添加您希望关注者看到的任何内容。 The Most Powerful Residential Proxy Service https://www.…" at bounding box center [760, 409] width 1521 height 673
click at [833, 711] on div "继续" at bounding box center [760, 694] width 351 height 45
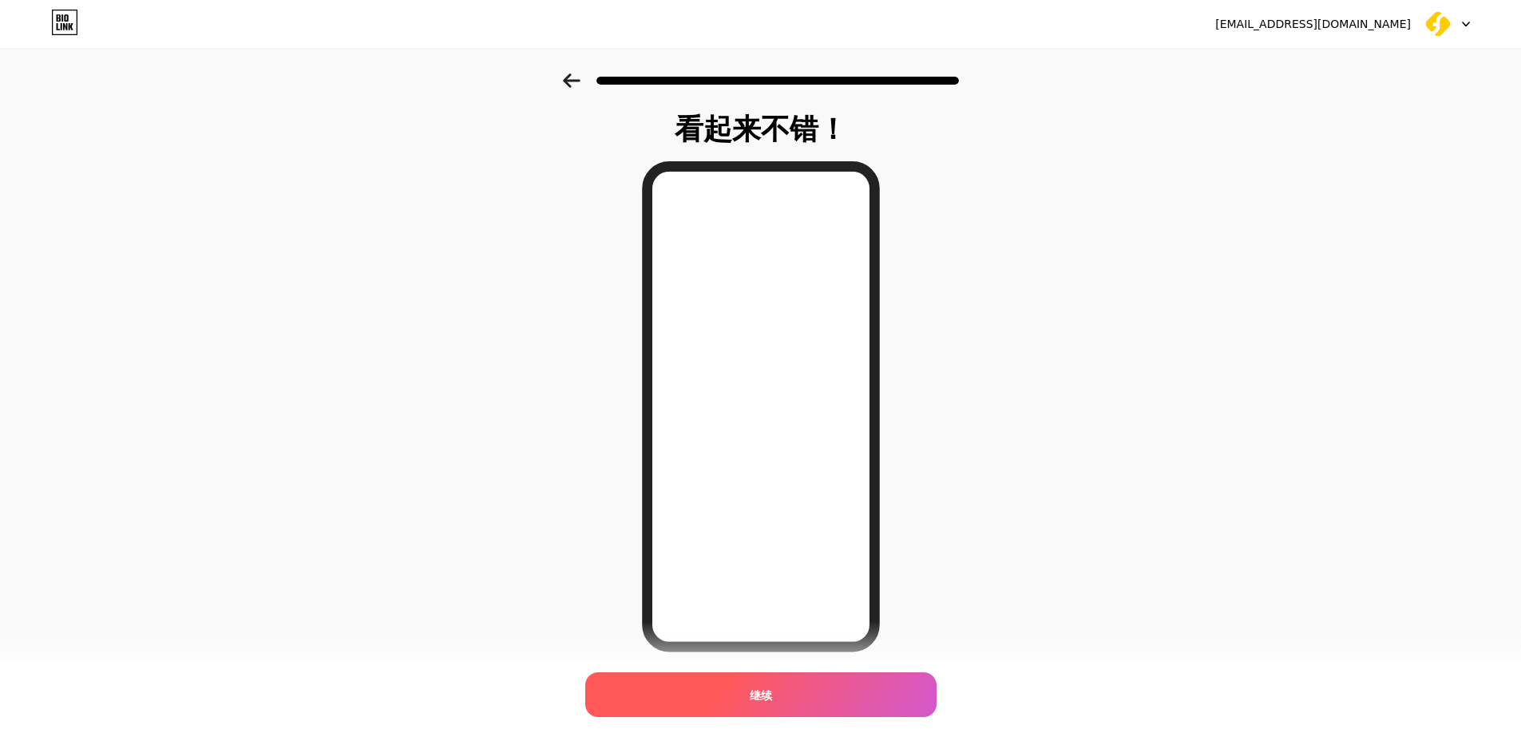
click at [812, 690] on div "继续" at bounding box center [760, 694] width 351 height 45
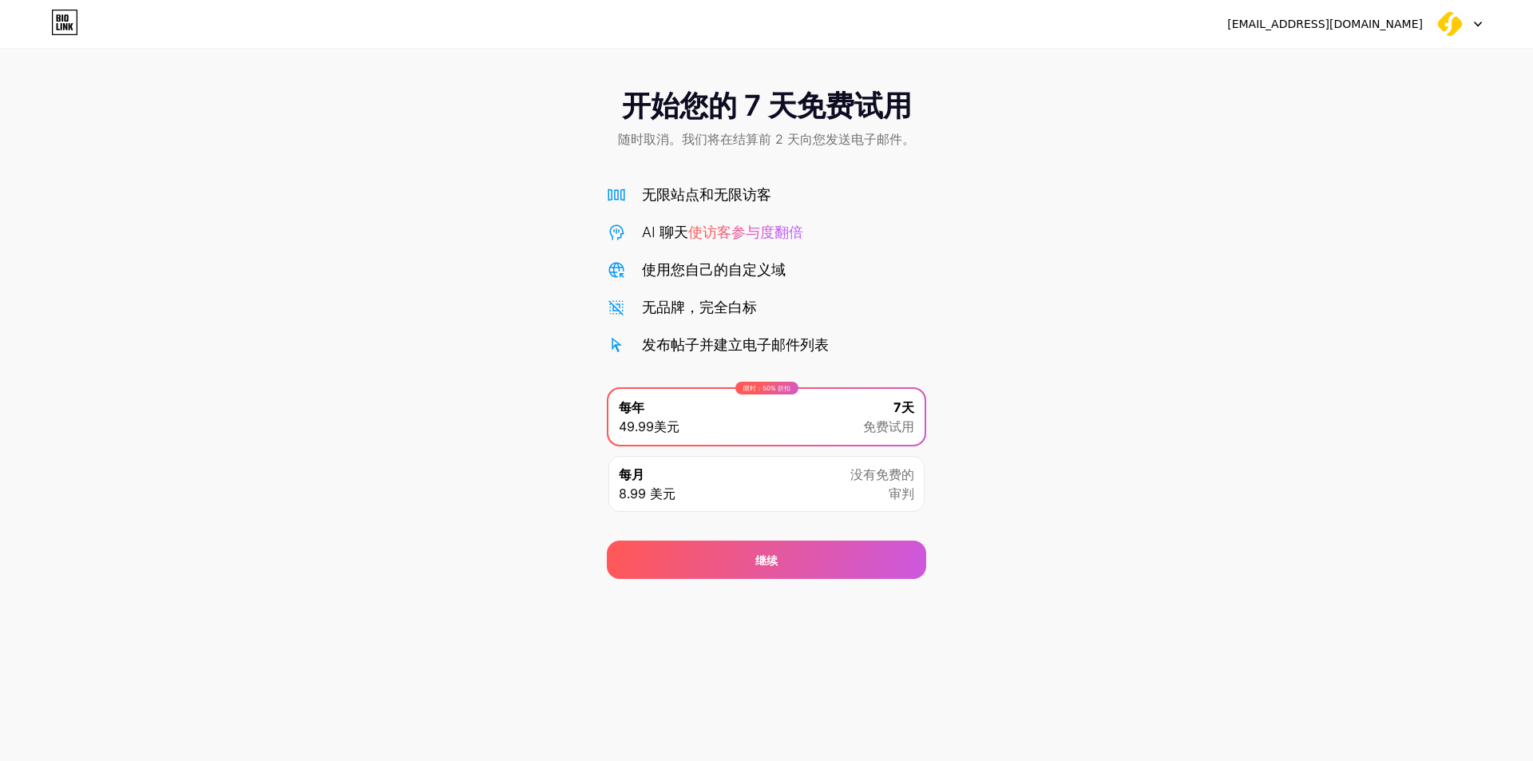
click at [870, 504] on div "每月 8.99 美元 没有免费的 审判" at bounding box center [766, 484] width 316 height 56
click at [842, 433] on div "限时：50% 折扣 每年 49.99美元 7天 免费试用" at bounding box center [766, 417] width 316 height 56
click at [854, 568] on div "继续" at bounding box center [766, 559] width 319 height 38
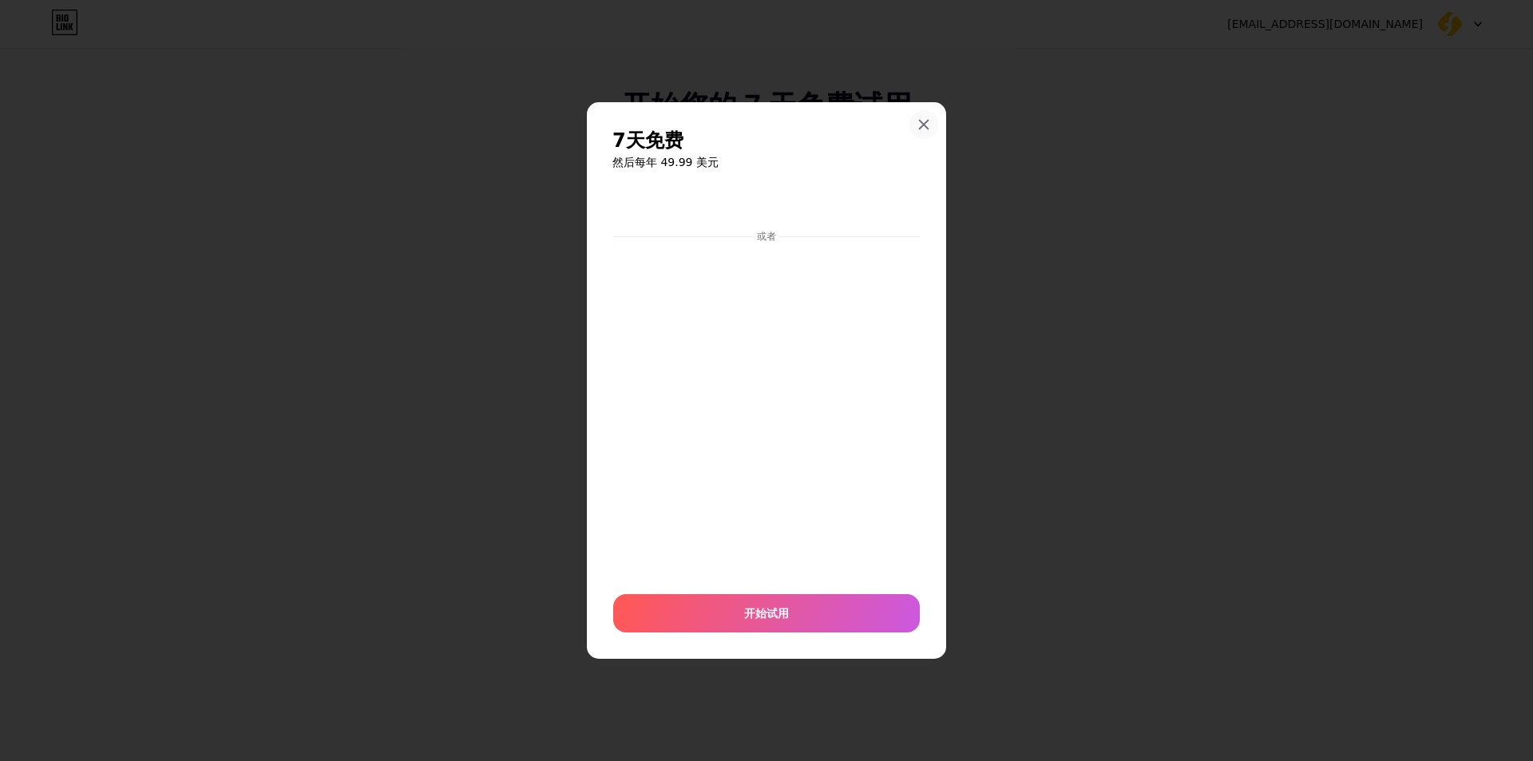
click at [924, 120] on icon at bounding box center [923, 124] width 13 height 13
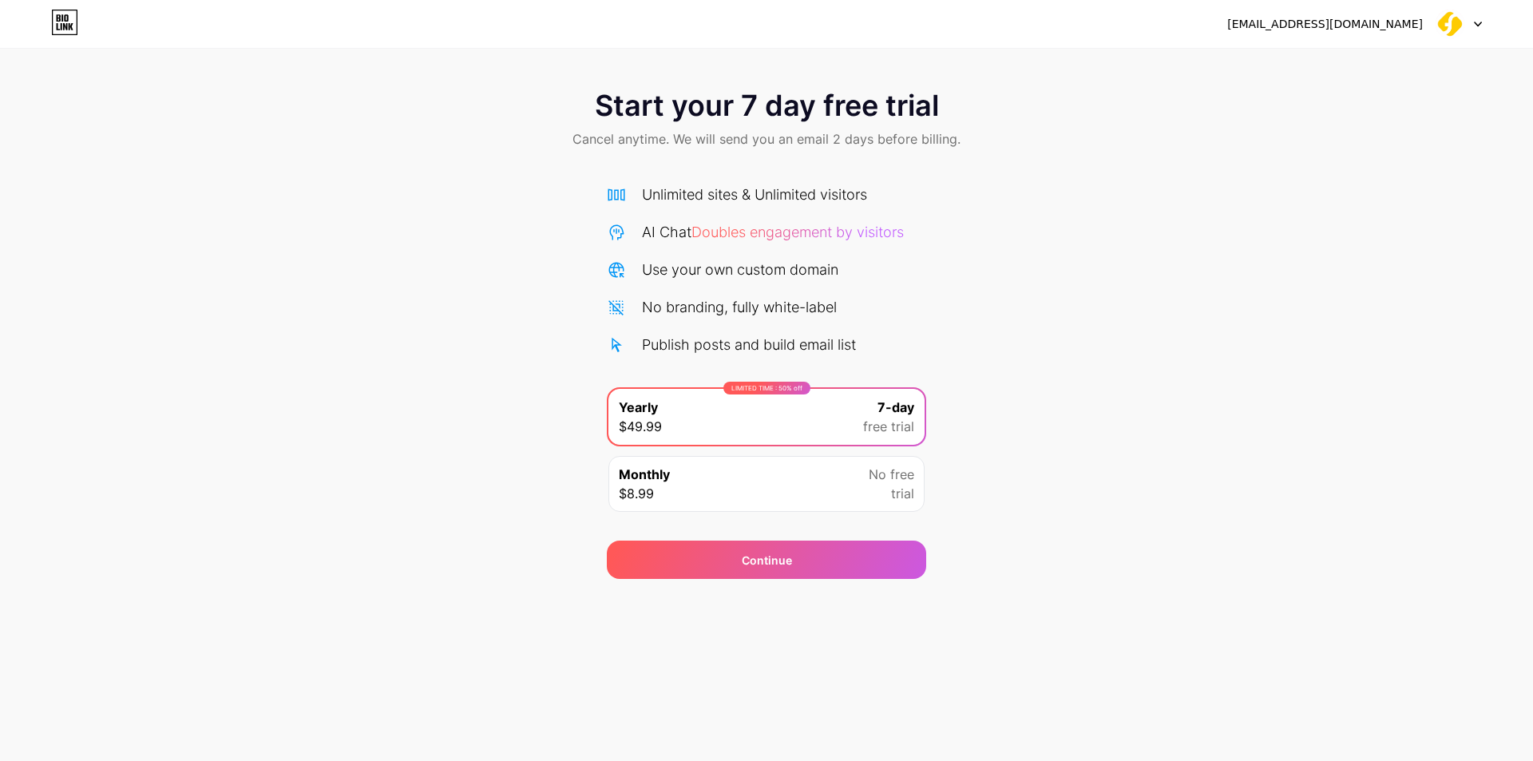
click at [1402, 29] on div "[EMAIL_ADDRESS][DOMAIN_NAME]" at bounding box center [1325, 24] width 196 height 17
click at [1452, 25] on img at bounding box center [1449, 24] width 30 height 30
click at [1418, 18] on div "[EMAIL_ADDRESS][DOMAIN_NAME]" at bounding box center [1325, 24] width 196 height 17
click at [1486, 22] on div "[EMAIL_ADDRESS][DOMAIN_NAME] Logout" at bounding box center [766, 24] width 1533 height 29
click at [1486, 24] on div "[EMAIL_ADDRESS][DOMAIN_NAME] Logout" at bounding box center [766, 24] width 1533 height 29
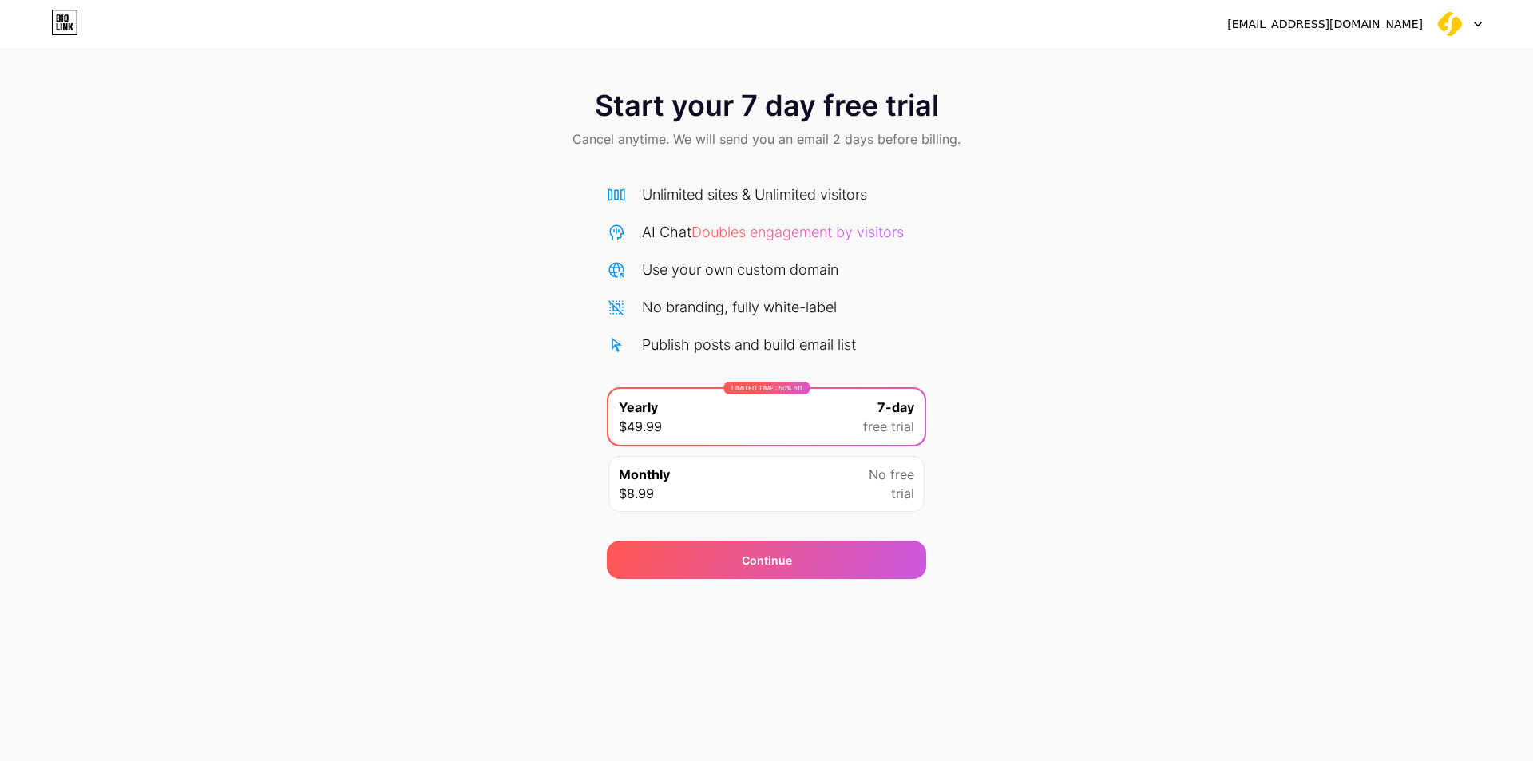
click at [1482, 26] on div "[EMAIL_ADDRESS][DOMAIN_NAME] Logout" at bounding box center [766, 24] width 1533 height 29
click at [1476, 24] on icon at bounding box center [1477, 24] width 6 height 4
click at [1345, 22] on div "[EMAIL_ADDRESS][DOMAIN_NAME]" at bounding box center [1325, 24] width 196 height 17
click at [862, 57] on div "Start your 7 day free trial Cancel anytime. We will send you an email 2 days be…" at bounding box center [766, 289] width 1533 height 579
